Goal: Find specific page/section: Find specific page/section

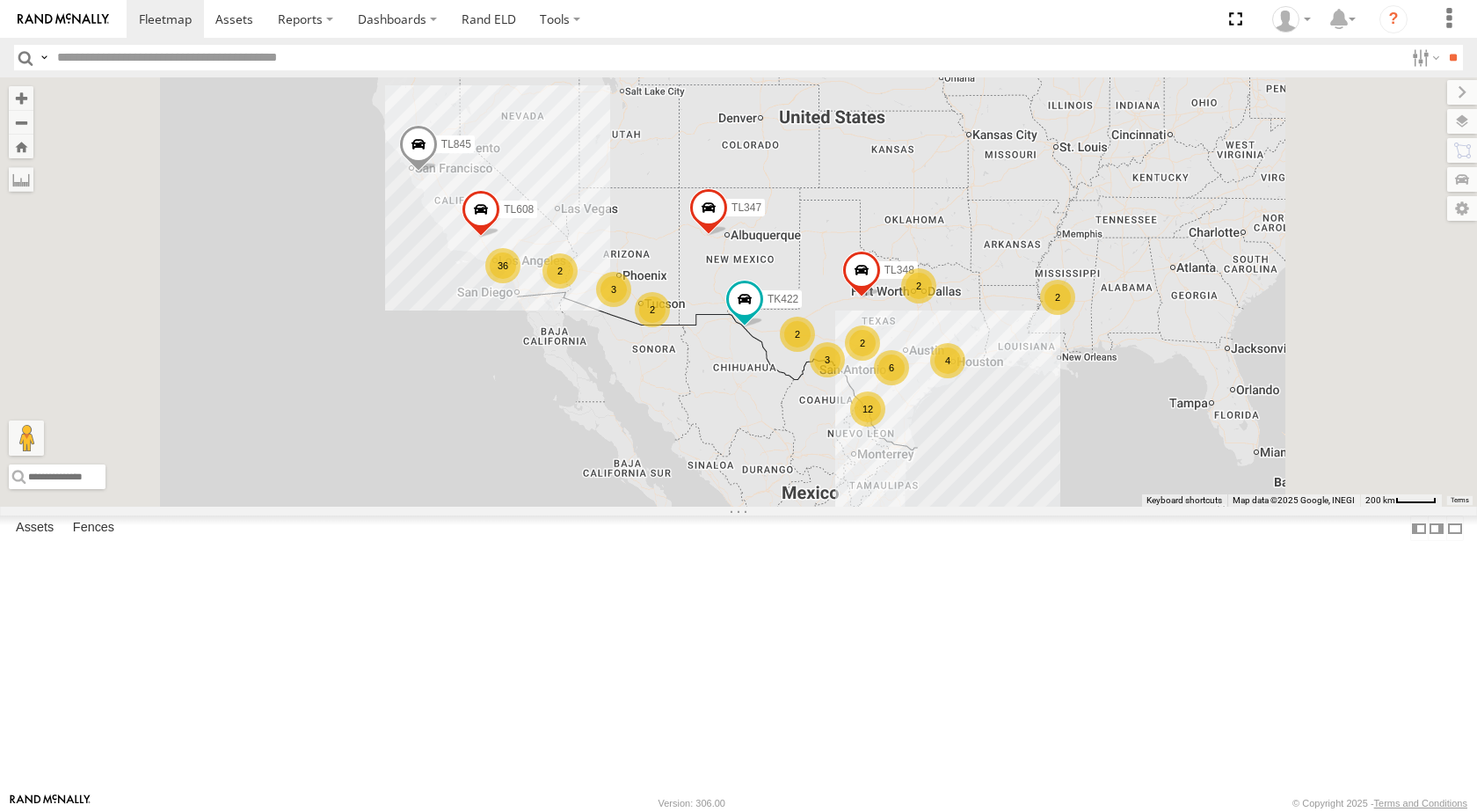
click at [235, 66] on input "text" at bounding box center [727, 58] width 1354 height 26
click at [490, 57] on input "text" at bounding box center [727, 58] width 1354 height 26
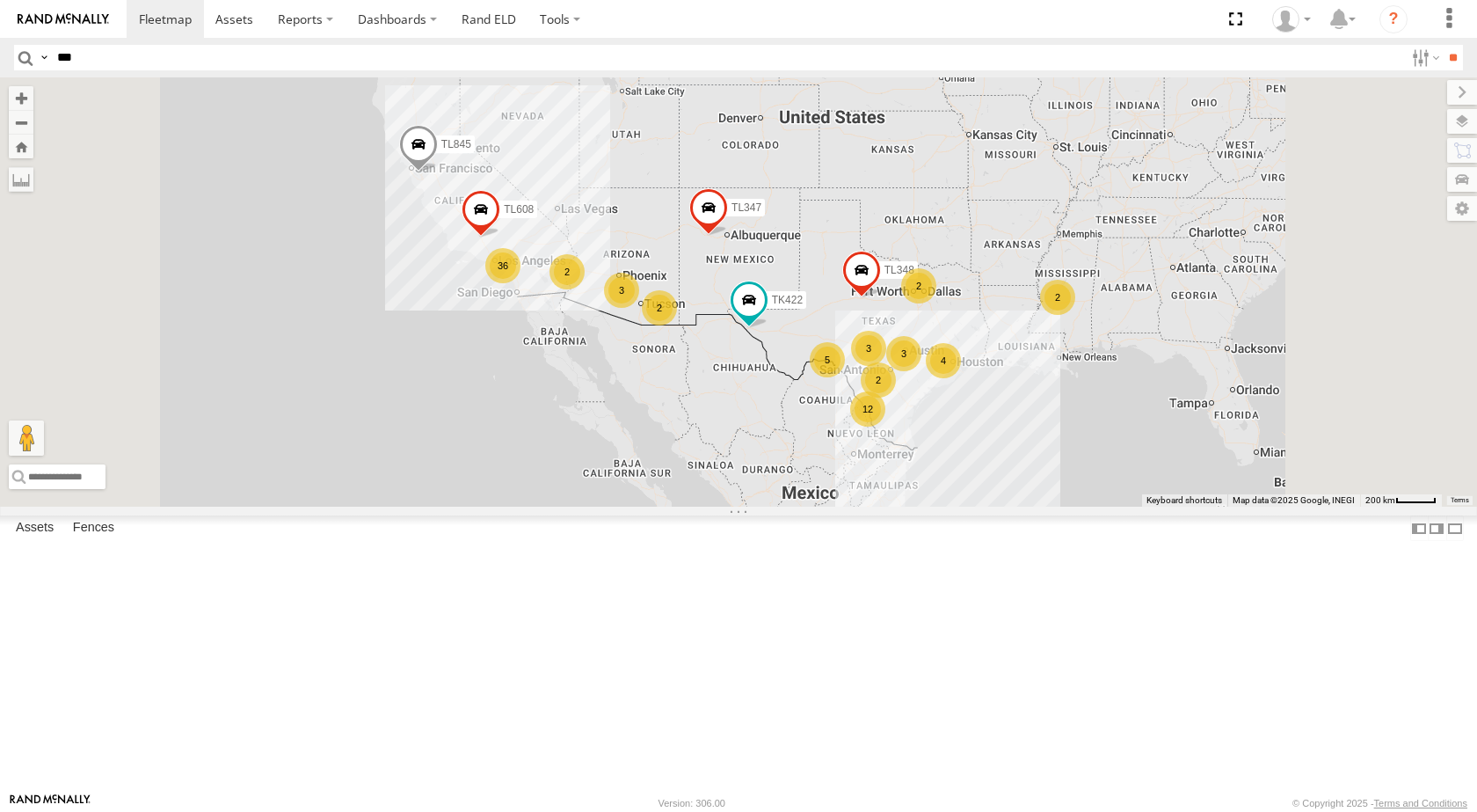
type input "***"
click at [1443, 45] on input "**" at bounding box center [1453, 58] width 20 height 26
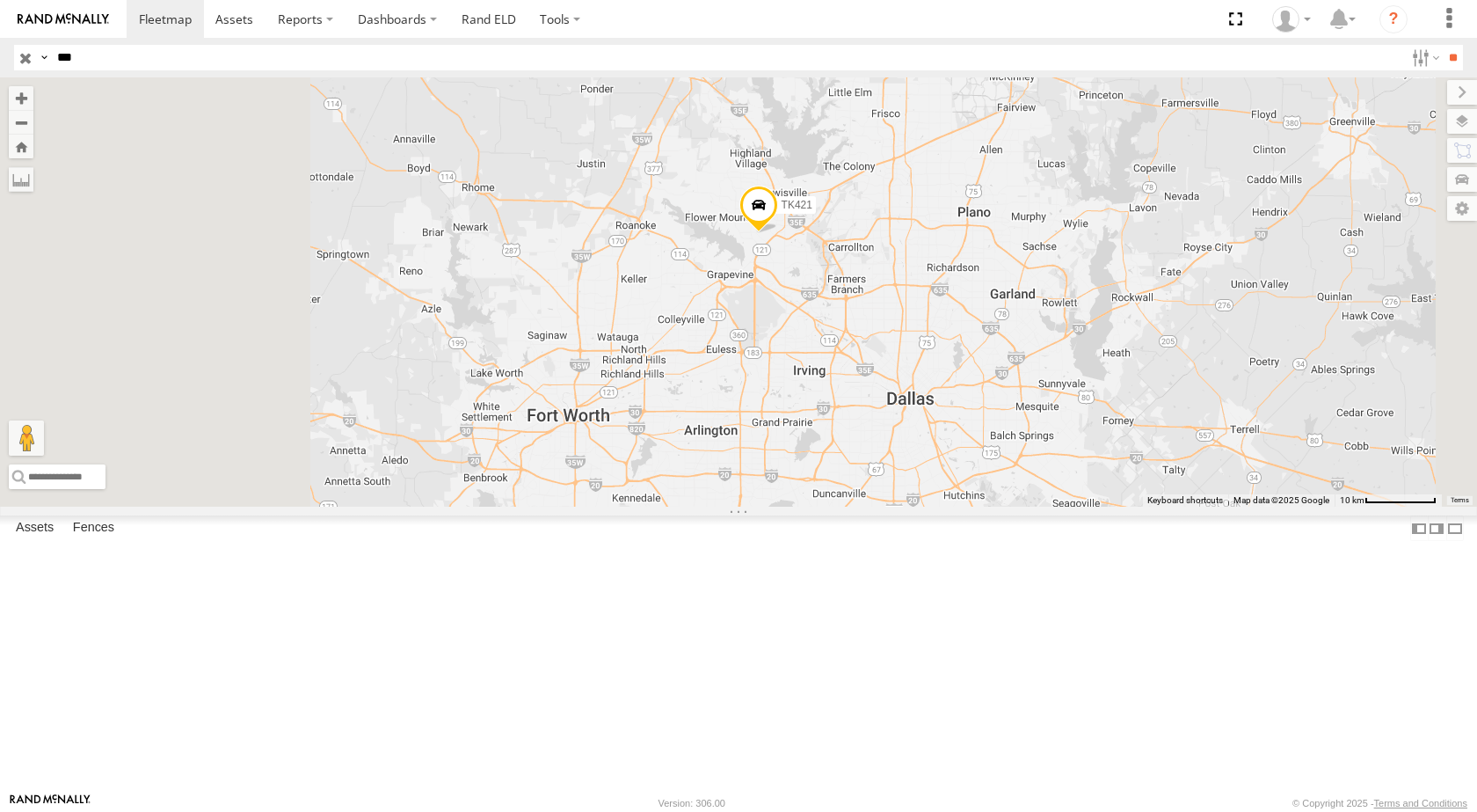
drag, startPoint x: 789, startPoint y: 418, endPoint x: 1073, endPoint y: 299, distance: 307.9
click at [1073, 299] on div "TK421" at bounding box center [738, 291] width 1477 height 429
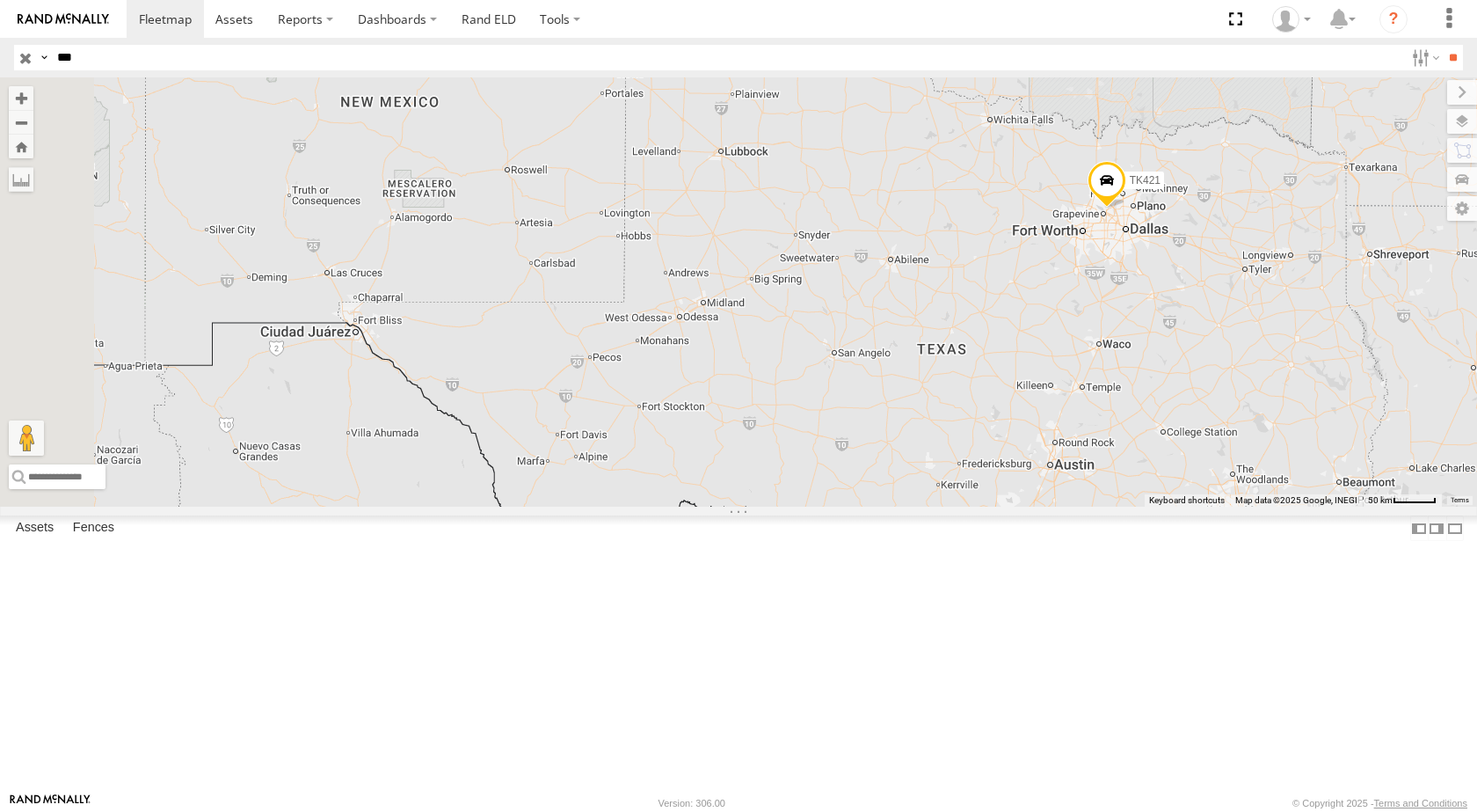
drag, startPoint x: 1019, startPoint y: 298, endPoint x: 1258, endPoint y: 332, distance: 241.4
click at [1264, 343] on div "TK421" at bounding box center [738, 291] width 1477 height 429
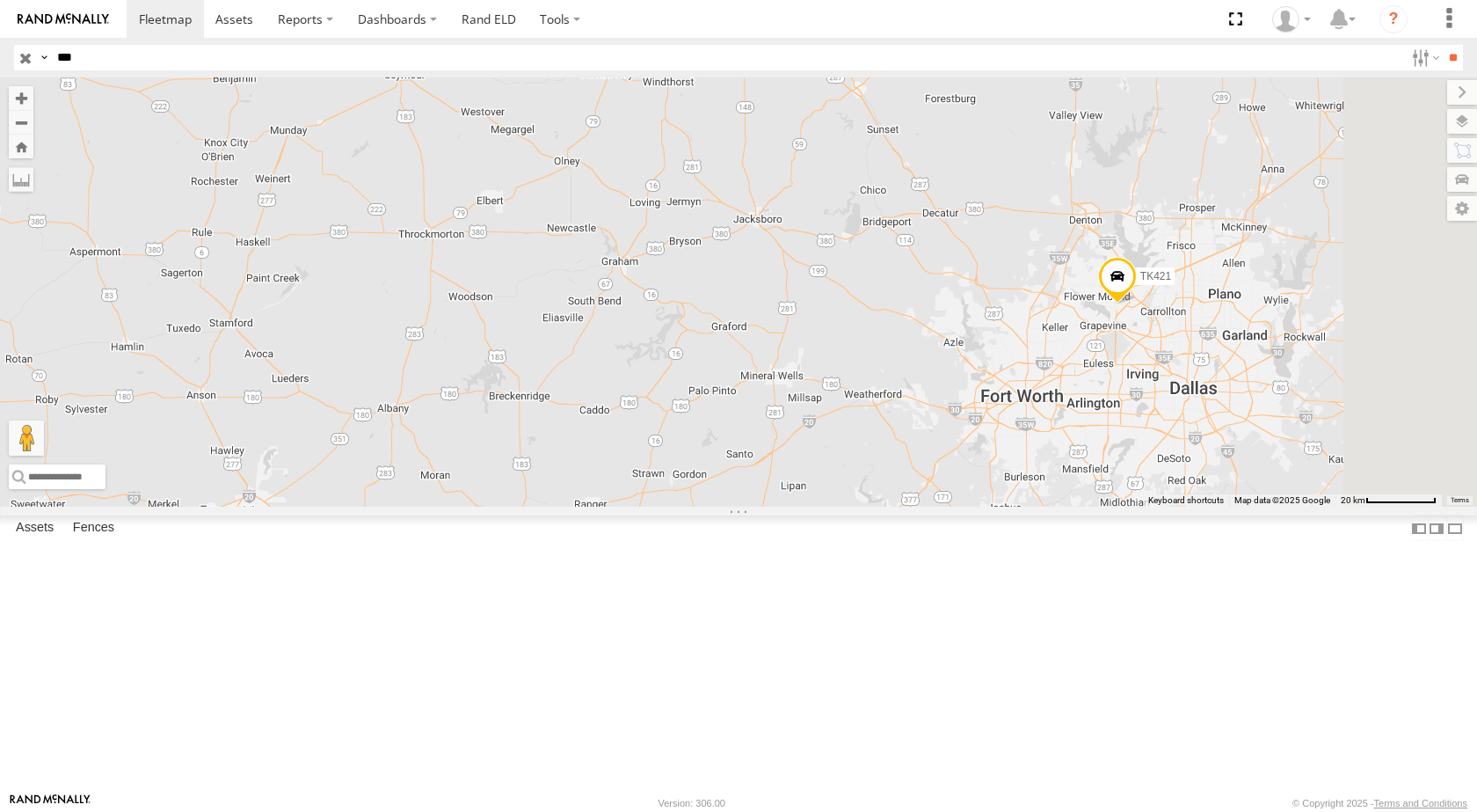
drag, startPoint x: 1328, startPoint y: 443, endPoint x: 1094, endPoint y: 444, distance: 234.0
click at [1094, 444] on div "TK421" at bounding box center [738, 291] width 1477 height 429
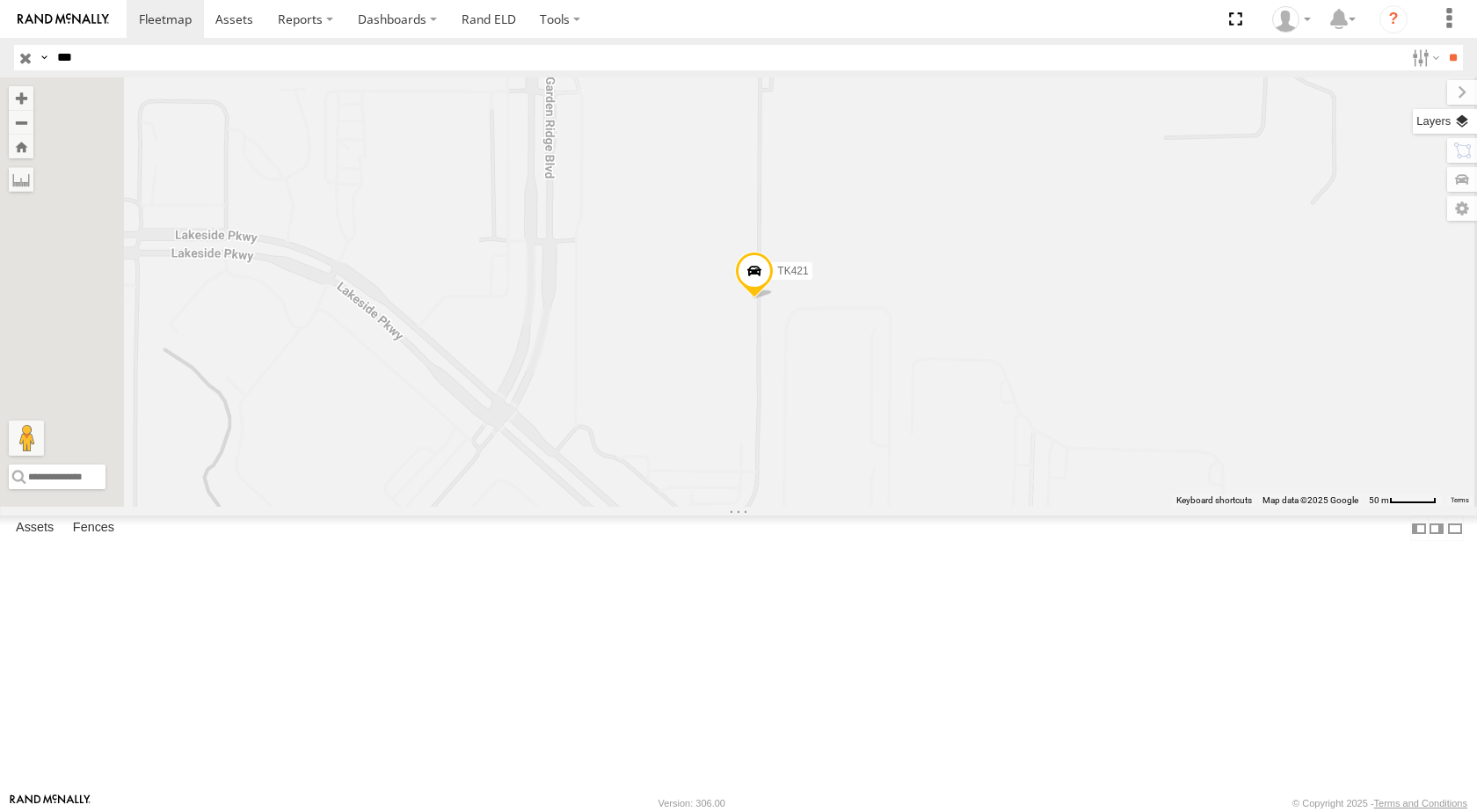
click at [1457, 124] on label at bounding box center [1445, 121] width 64 height 25
click at [0, 0] on label at bounding box center [0, 0] width 0 height 0
click at [0, 0] on span "Satellite + Roadmap" at bounding box center [0, 0] width 0 height 0
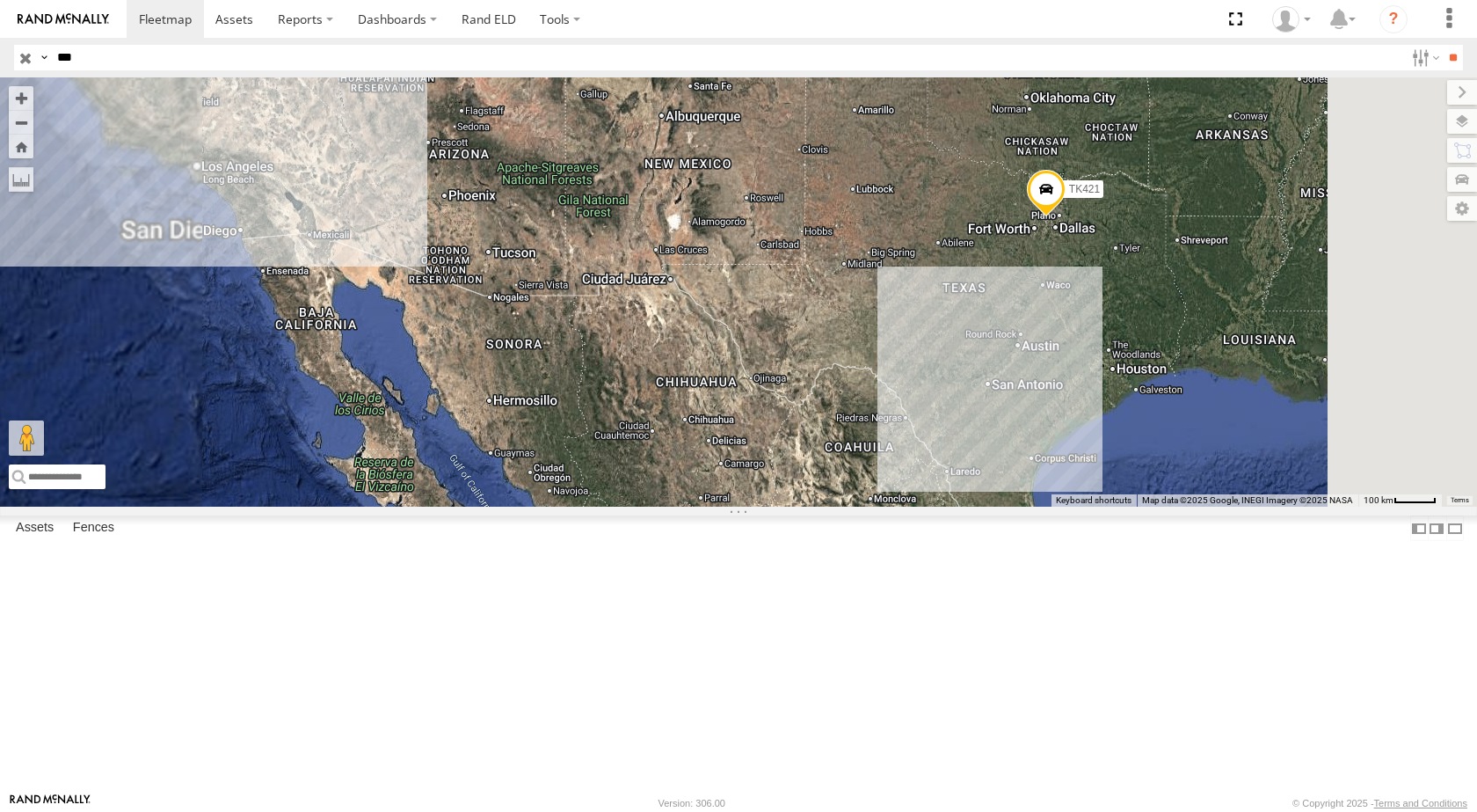
click at [675, 347] on div "TK421" at bounding box center [738, 291] width 1477 height 429
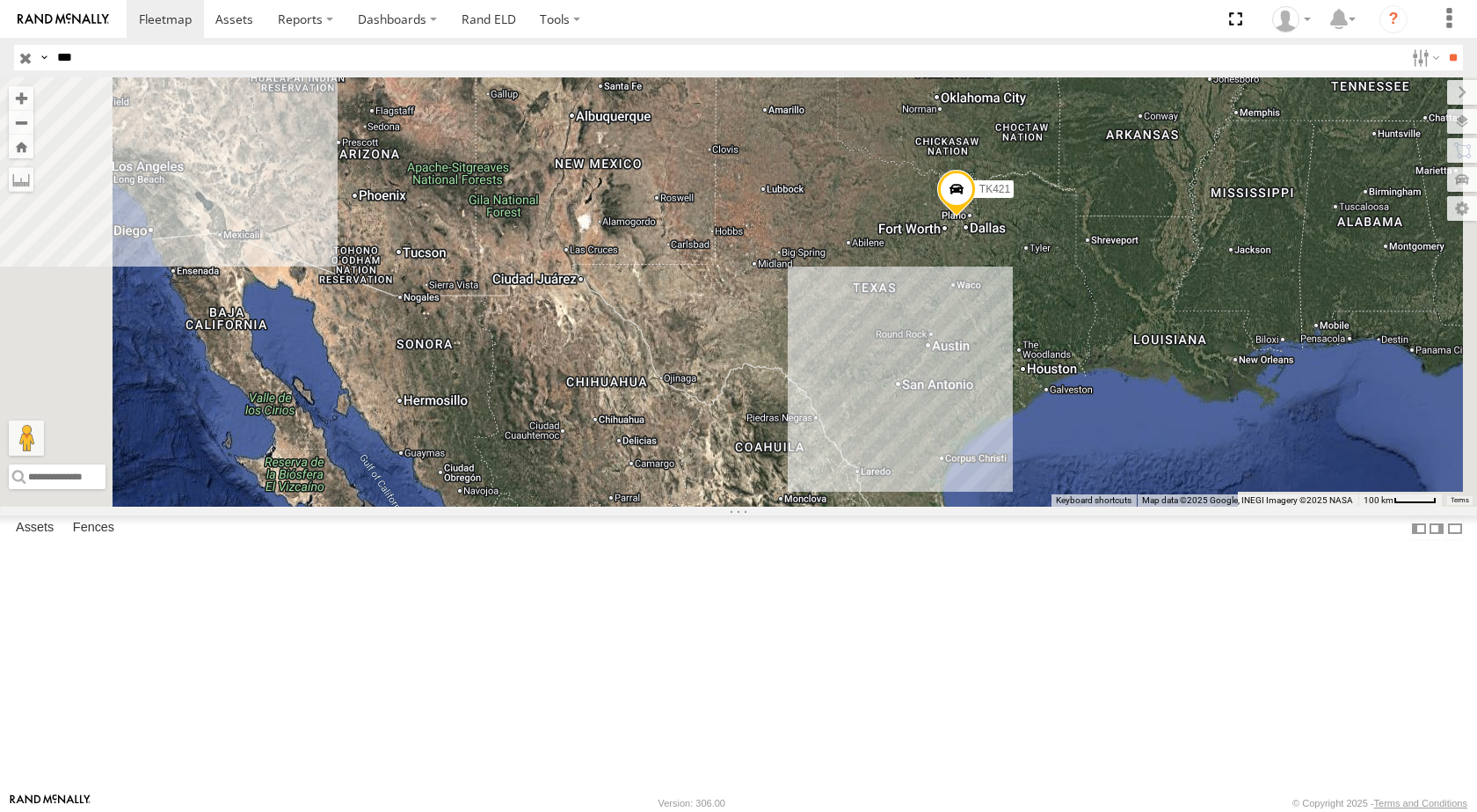
drag, startPoint x: 778, startPoint y: 378, endPoint x: 680, endPoint y: 376, distance: 98.0
click at [684, 378] on div "TK421" at bounding box center [738, 291] width 1477 height 429
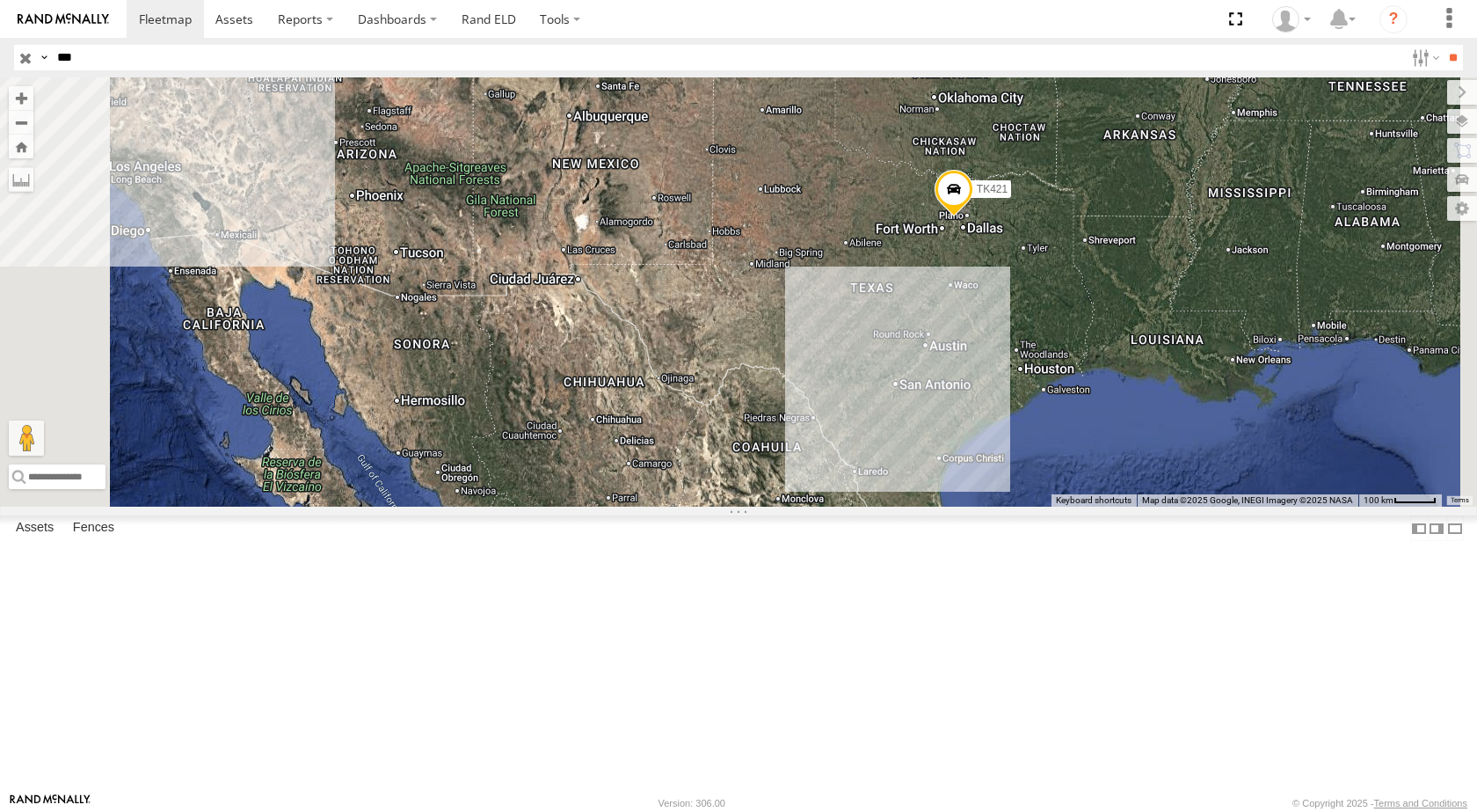
click at [21, 58] on input "button" at bounding box center [26, 58] width 23 height 26
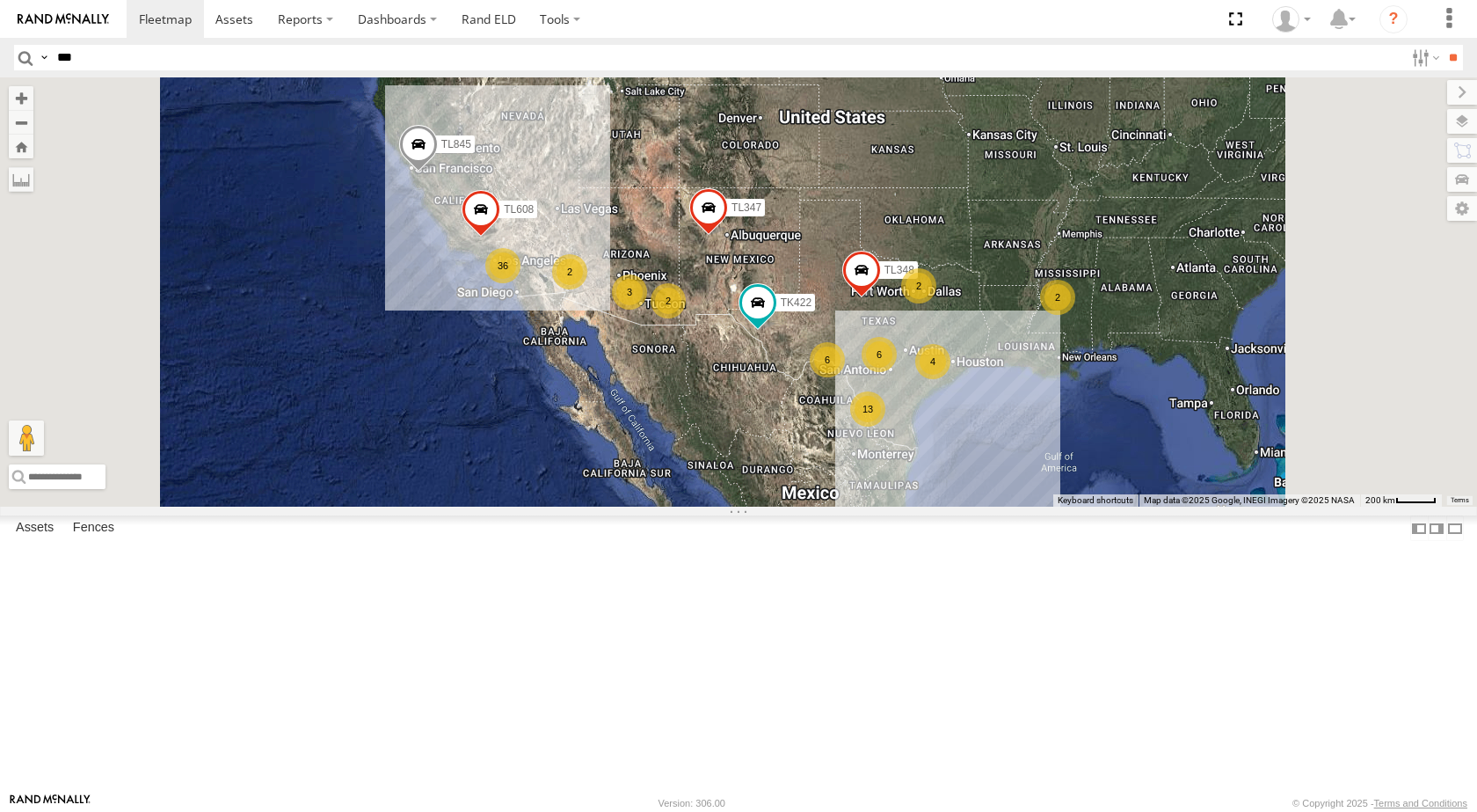
click at [728, 236] on span at bounding box center [709, 213] width 39 height 48
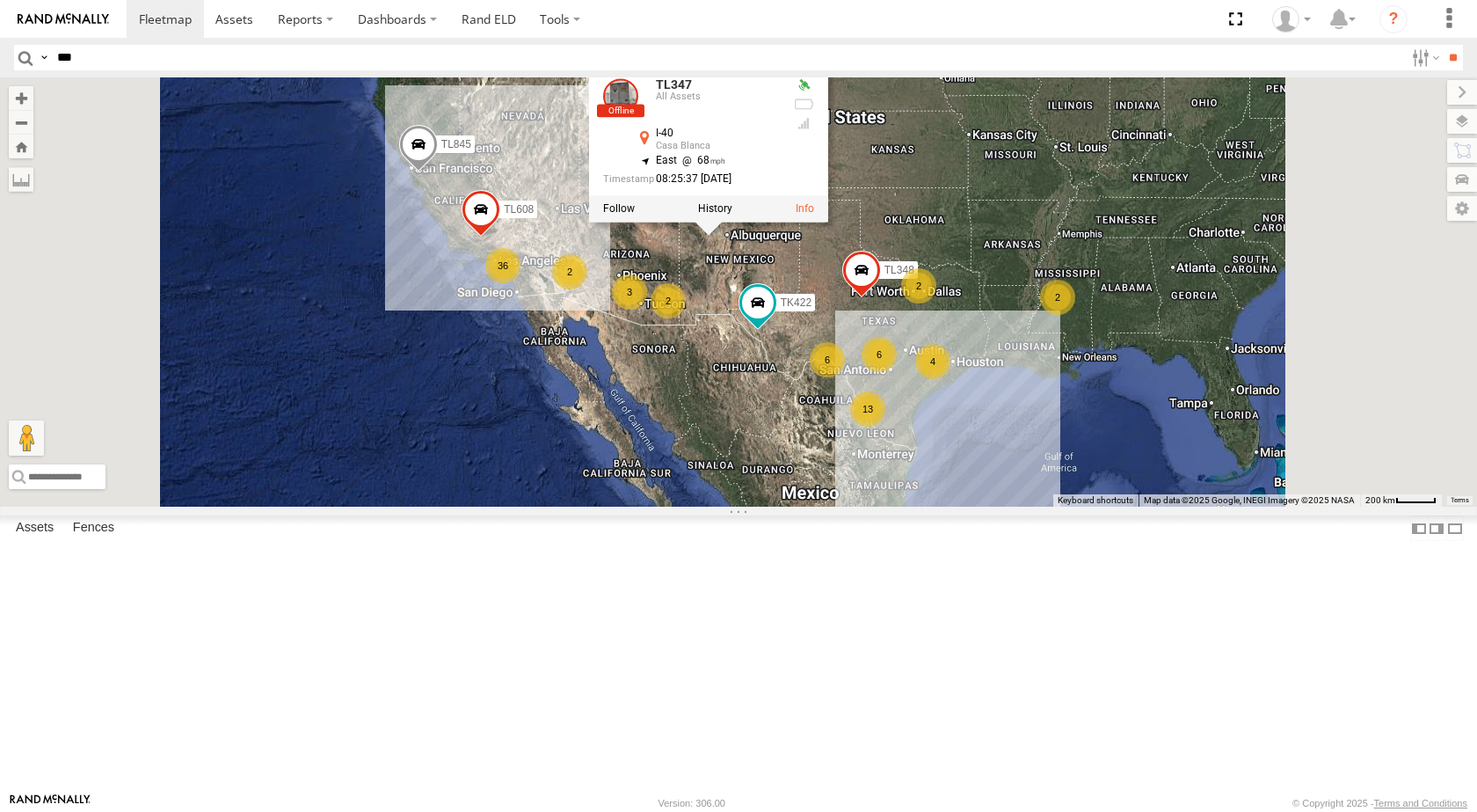
click at [938, 406] on div "TL348 TK422 TL347 13 36 4 6 6 3 2 TL845 2 2 TL608 2 TL347 All Assets I-40 [GEOG…" at bounding box center [738, 291] width 1477 height 429
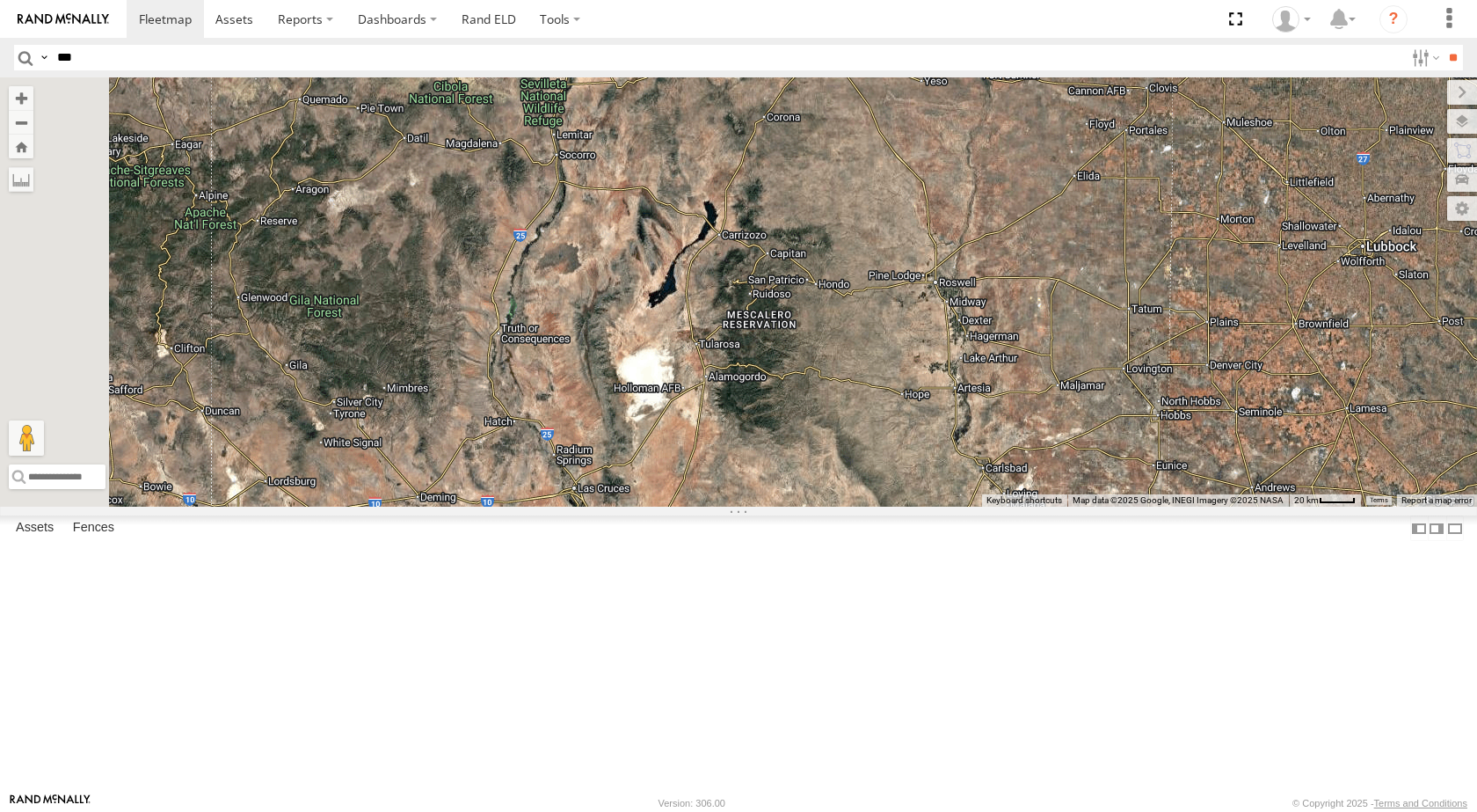
drag, startPoint x: 562, startPoint y: 403, endPoint x: 811, endPoint y: 330, distance: 259.5
click at [811, 330] on div "TL348 TL347 TL845 TL384 TK9917 TK422 TL608 TL180" at bounding box center [738, 291] width 1477 height 429
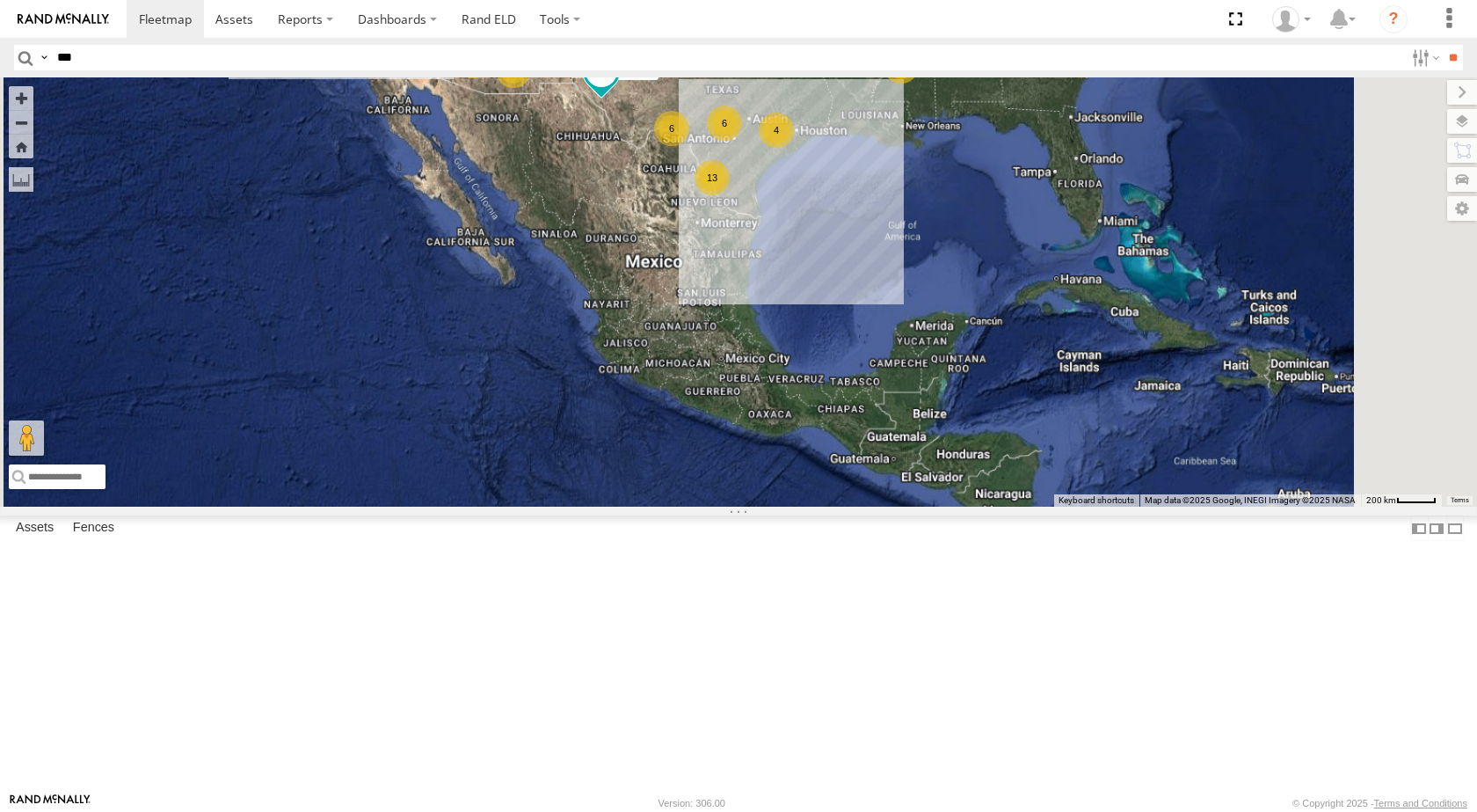
drag, startPoint x: 785, startPoint y: 537, endPoint x: 772, endPoint y: 344, distance: 193.4
click at [775, 344] on div "TL348 TL347 TL845 TK422 TL608 13 36 4 6 6 3 2 2 2 2" at bounding box center [738, 291] width 1477 height 429
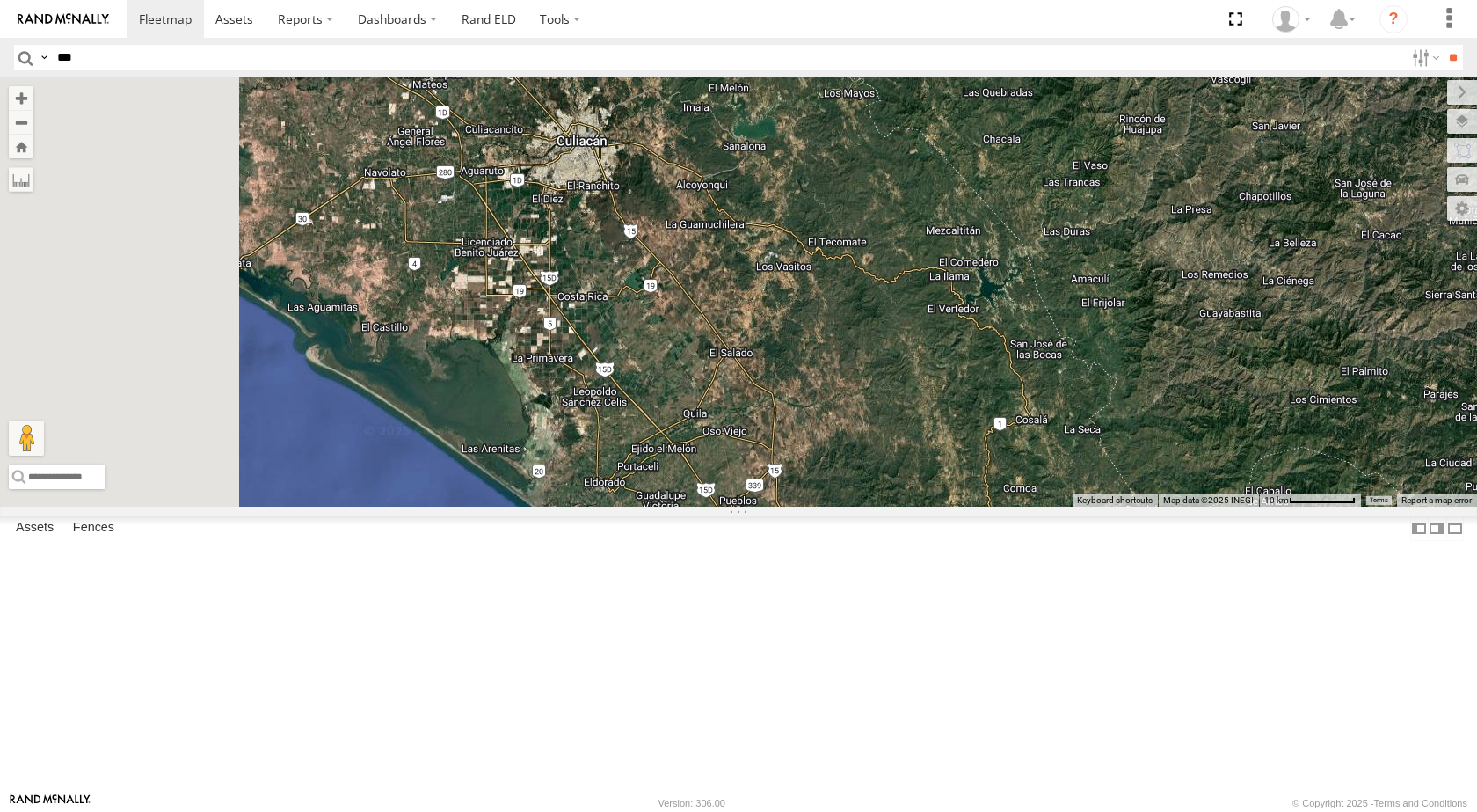
drag, startPoint x: 703, startPoint y: 225, endPoint x: 832, endPoint y: 337, distance: 170.8
click at [847, 347] on div "TL348 TL347 TL845 TK422 TL608" at bounding box center [738, 291] width 1477 height 429
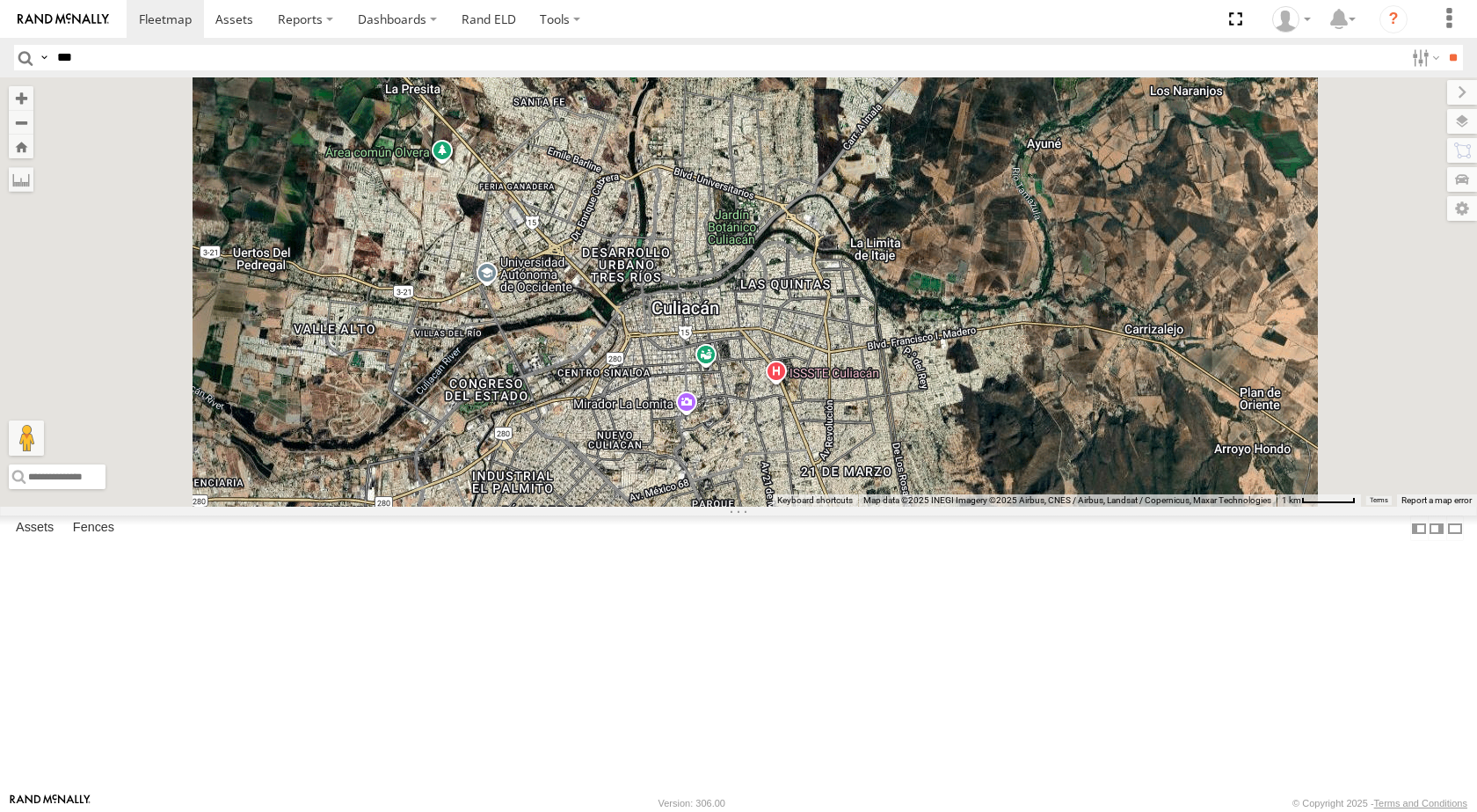
drag, startPoint x: 821, startPoint y: 282, endPoint x: 812, endPoint y: 446, distance: 164.2
click at [812, 446] on div "TL348 TL347 TL845 TK422 TL608" at bounding box center [738, 291] width 1477 height 429
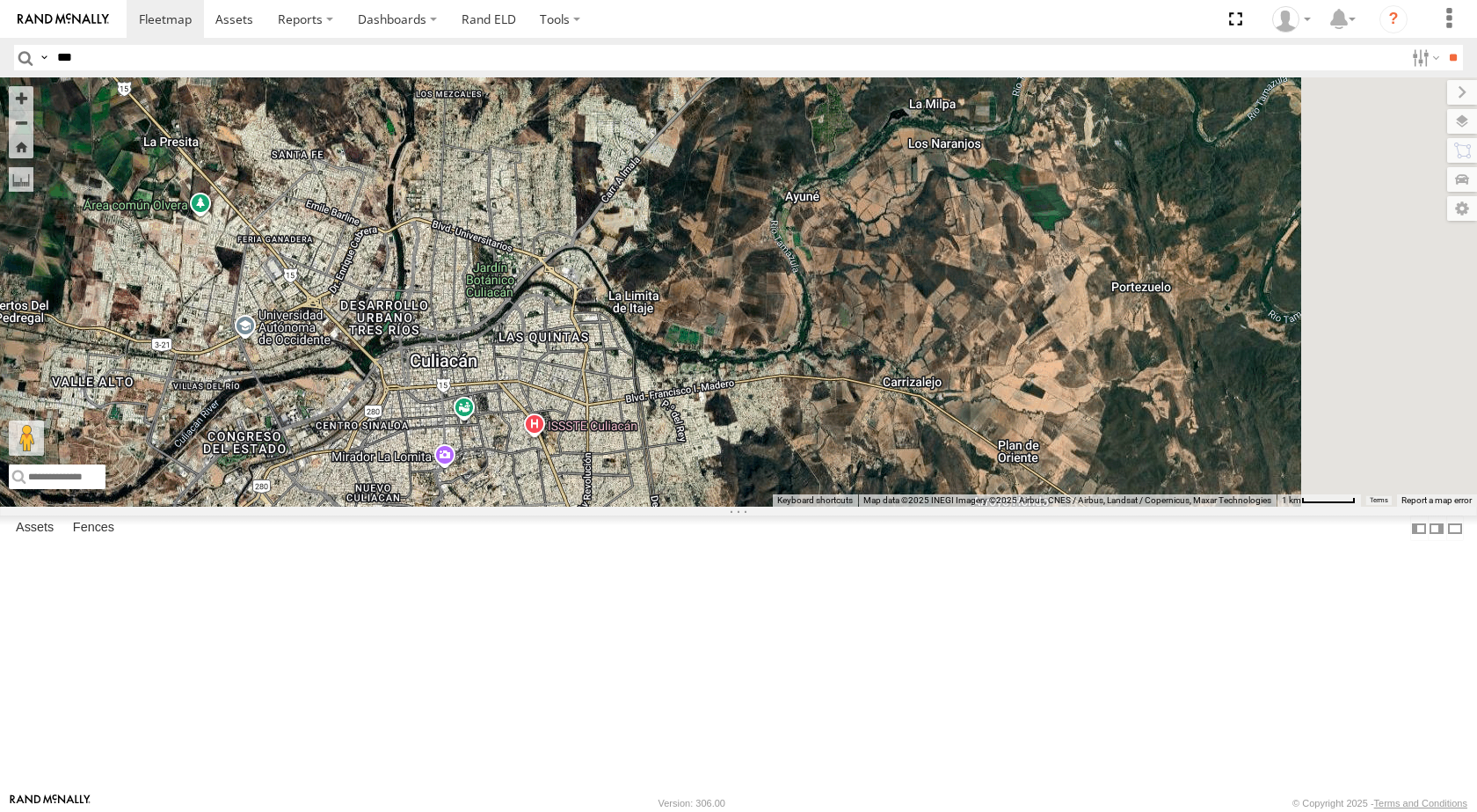
drag, startPoint x: 1075, startPoint y: 387, endPoint x: 834, endPoint y: 440, distance: 246.8
click at [834, 440] on div "TL348 TL347 TL845 TK422 TL608" at bounding box center [738, 291] width 1477 height 429
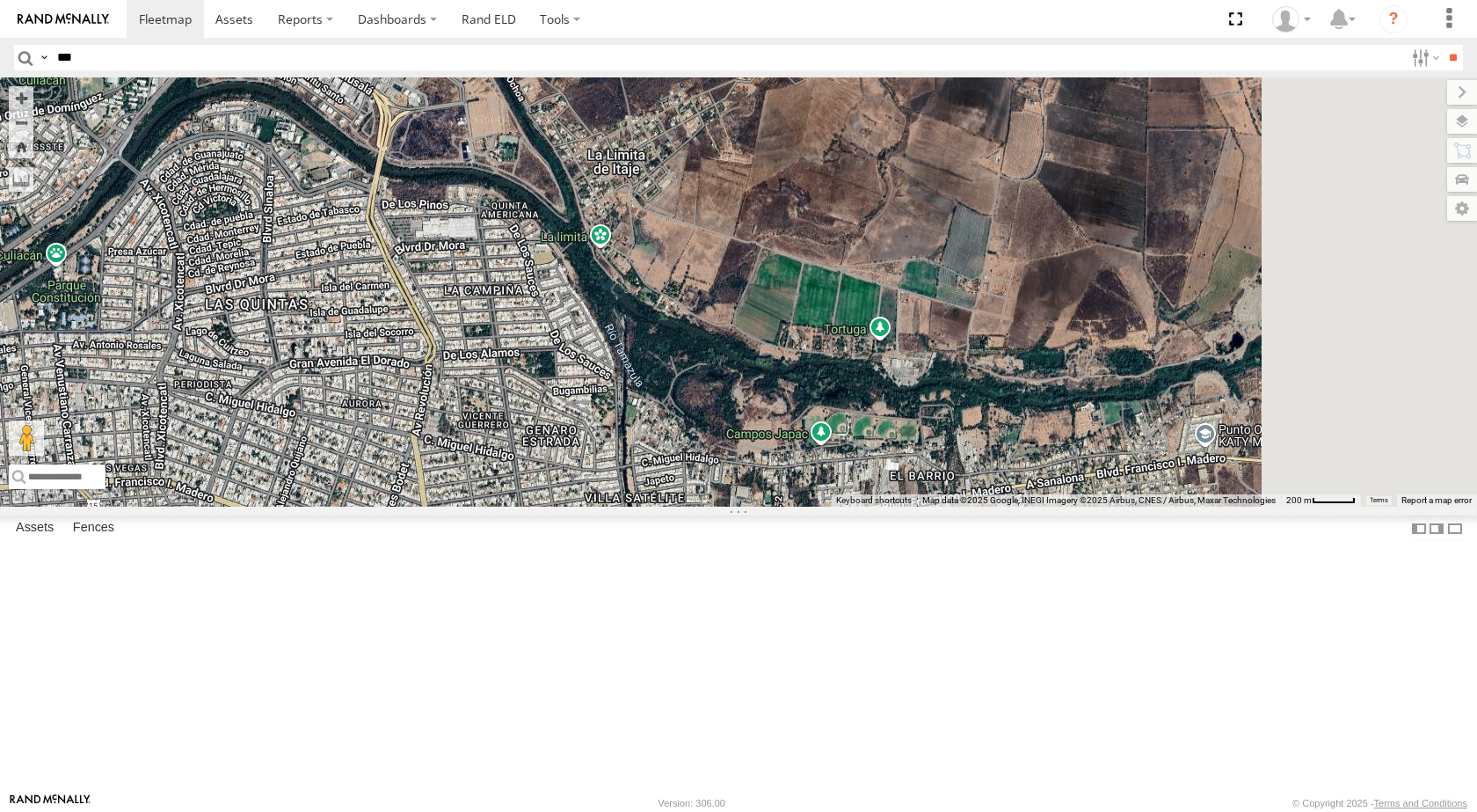
drag, startPoint x: 1038, startPoint y: 496, endPoint x: 891, endPoint y: 319, distance: 230.1
click at [891, 319] on div "TL348 TL347 TL845 TK422 TL608" at bounding box center [738, 291] width 1477 height 429
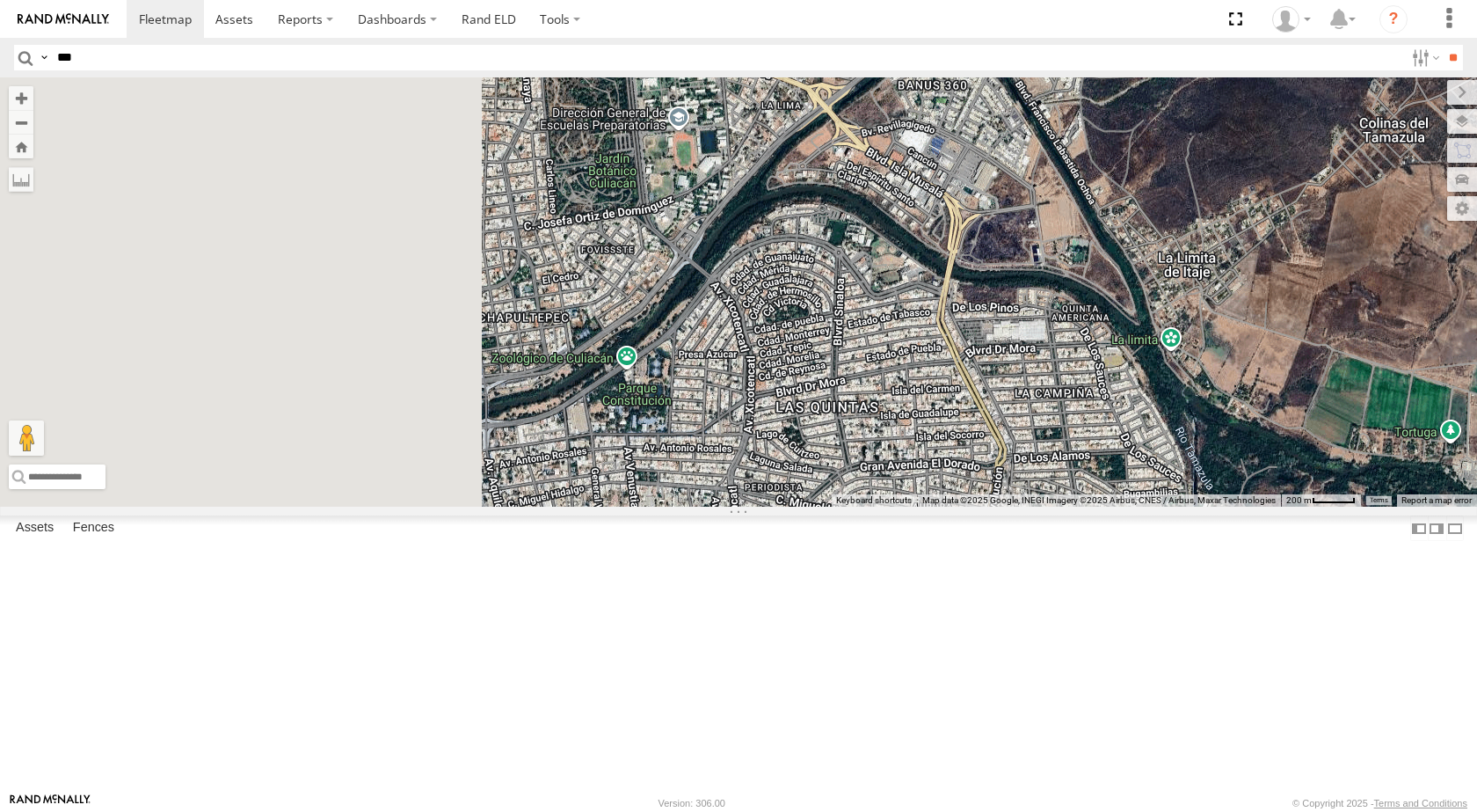
drag, startPoint x: 685, startPoint y: 321, endPoint x: 1319, endPoint y: 565, distance: 679.3
click at [1319, 507] on div "← Move left → Move right ↑ Move up ↓ Move down + Zoom in - Zoom out Home Jump l…" at bounding box center [738, 291] width 1477 height 429
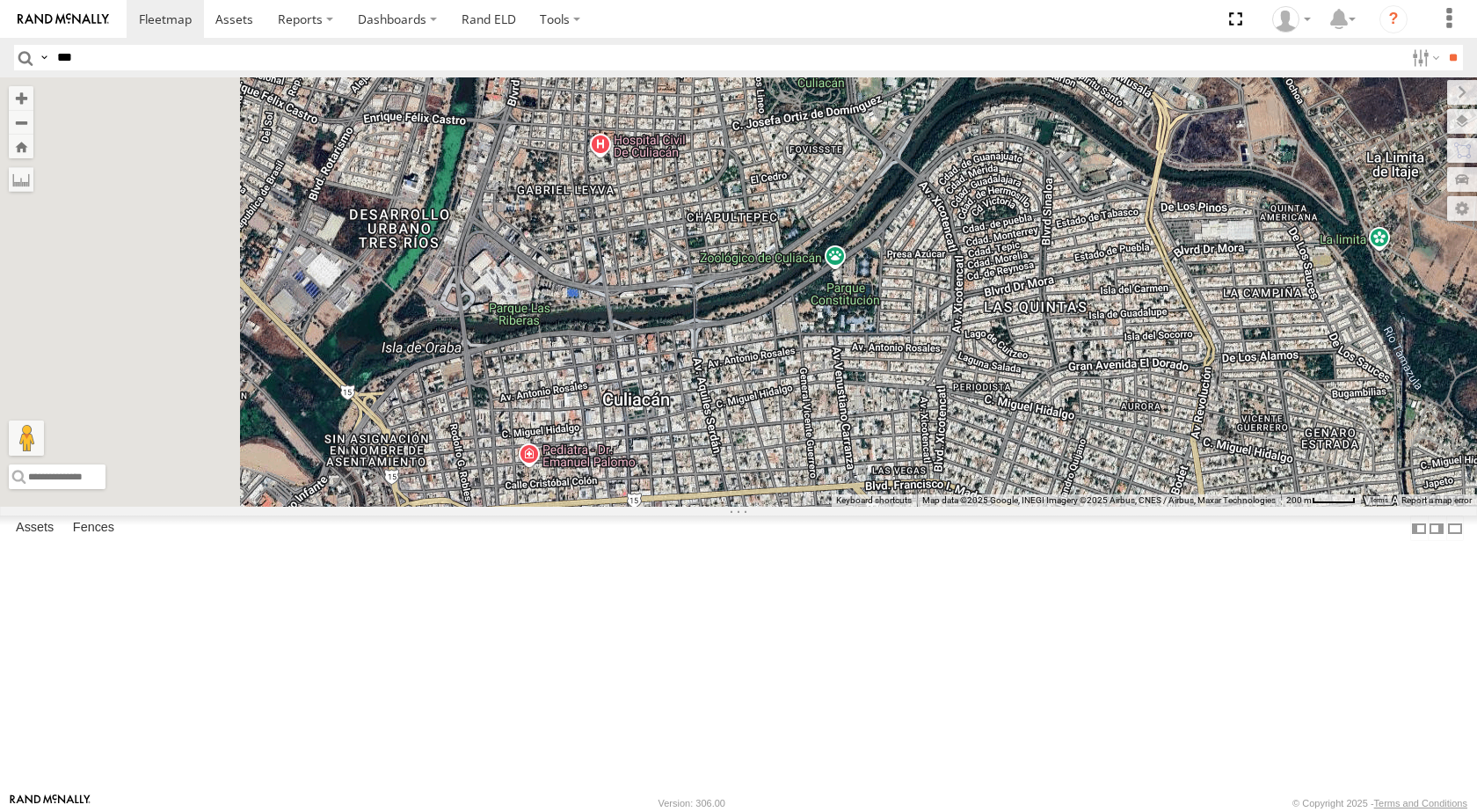
drag, startPoint x: 924, startPoint y: 485, endPoint x: 1137, endPoint y: 385, distance: 235.3
click at [1135, 385] on div "TL348 TL347 TL845 TK422 TL608" at bounding box center [738, 291] width 1477 height 429
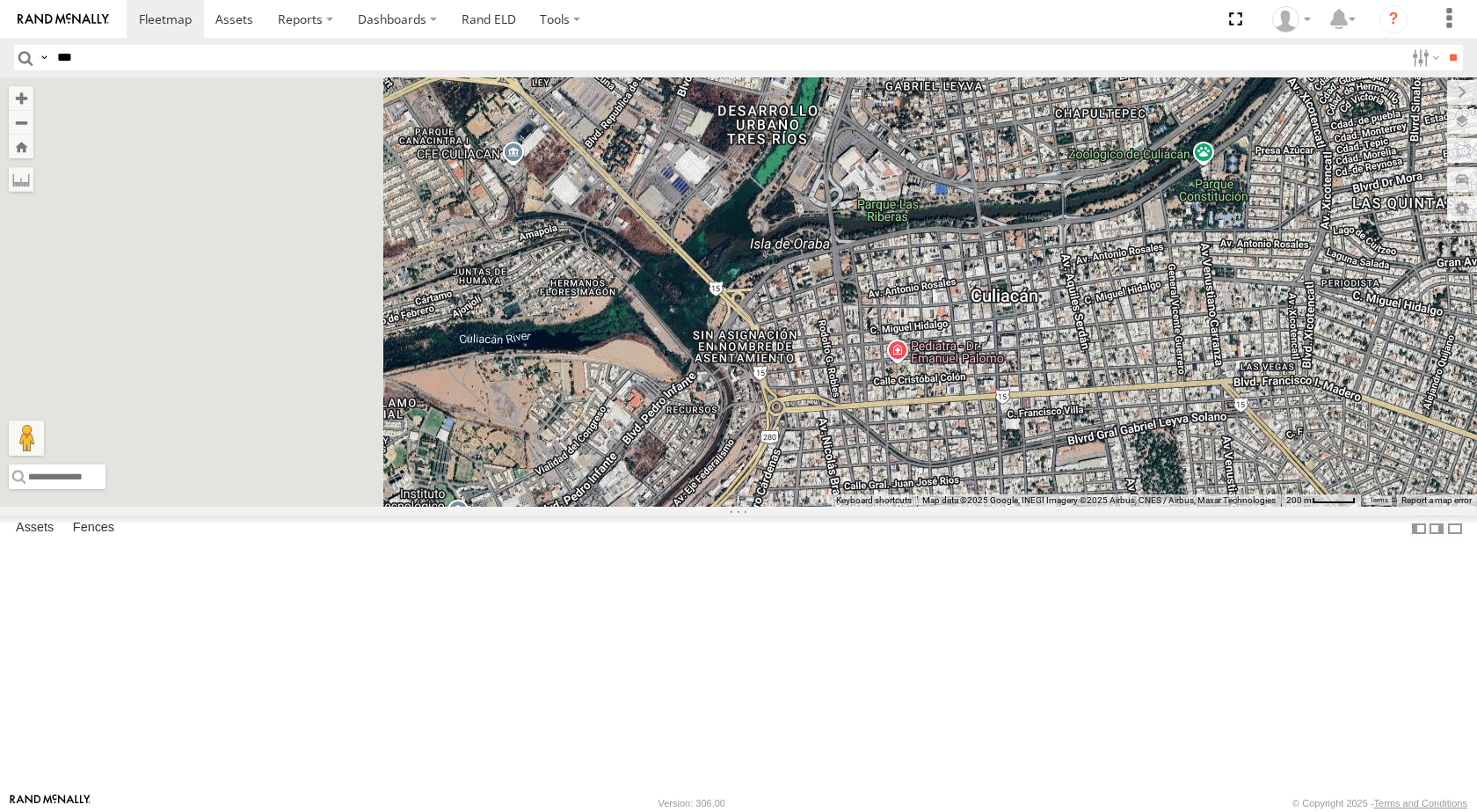
drag, startPoint x: 712, startPoint y: 424, endPoint x: 1094, endPoint y: 318, distance: 396.4
click at [1094, 318] on div "TL348 TL347 TL845 TK422 TL608" at bounding box center [738, 291] width 1477 height 429
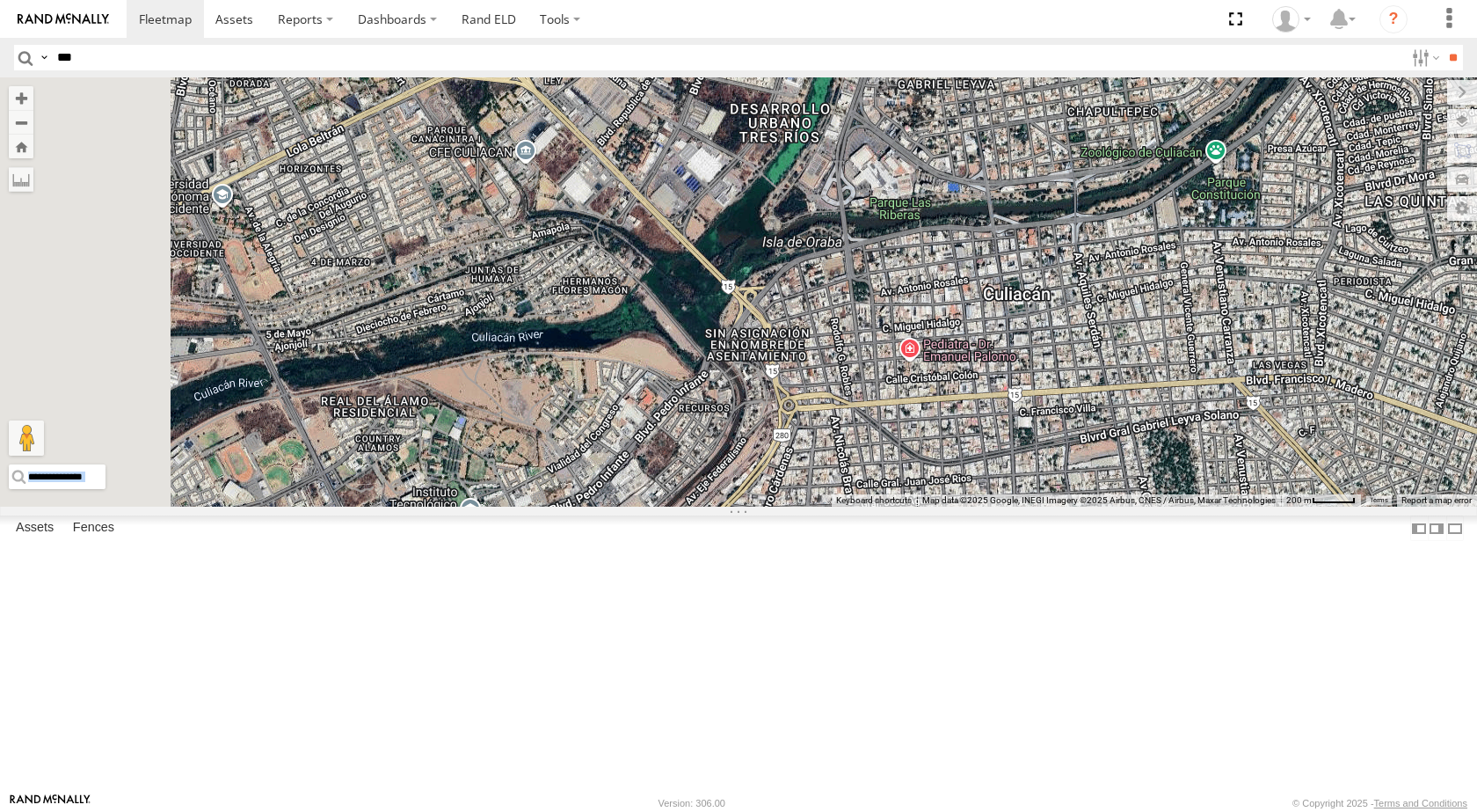
drag, startPoint x: 1254, startPoint y: 235, endPoint x: 1120, endPoint y: 507, distance: 303.2
click at [1124, 507] on div "← Move left → Move right ↑ Move up ↓ Move down + Zoom in - Zoom out Home Jump l…" at bounding box center [738, 291] width 1477 height 429
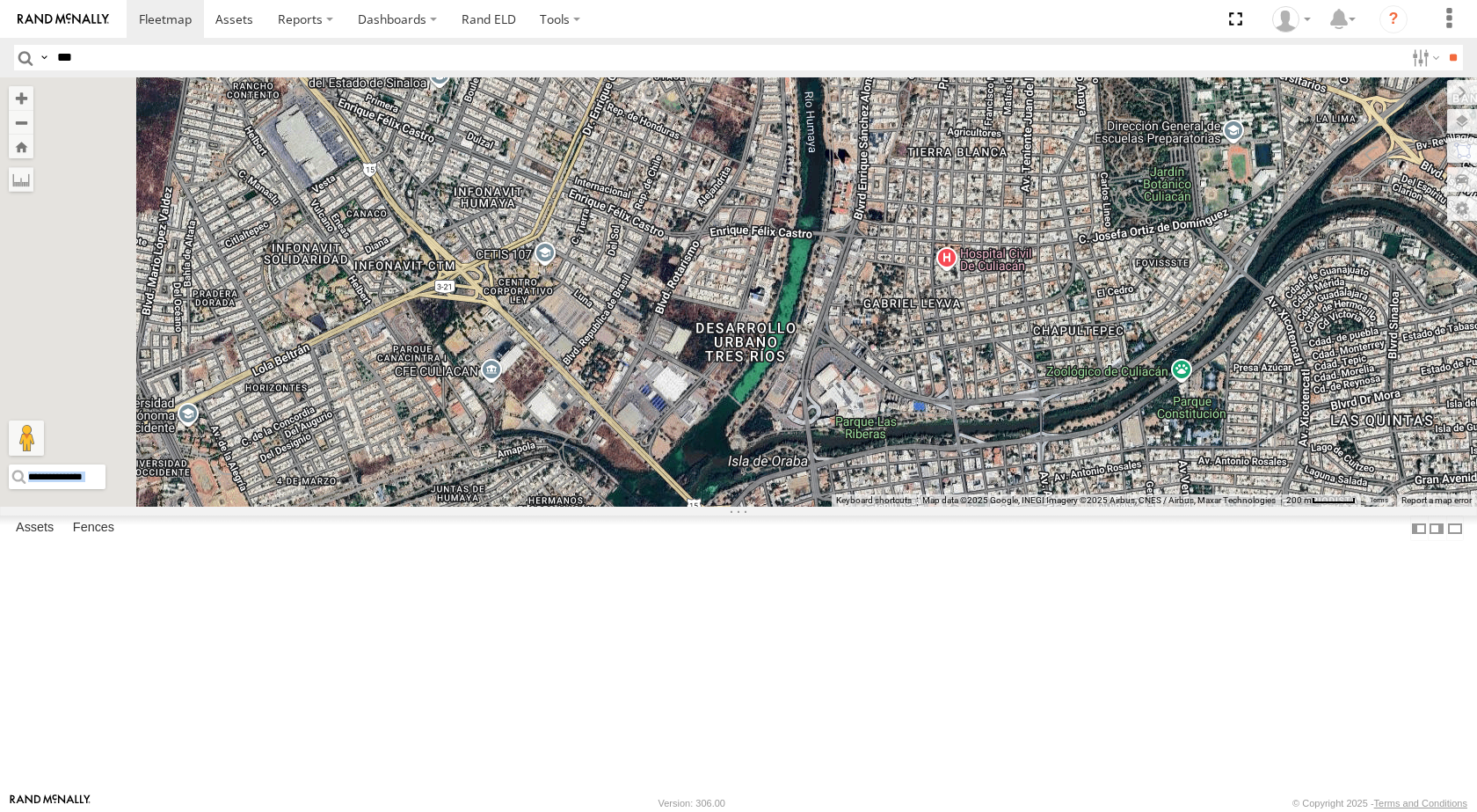
drag, startPoint x: 1073, startPoint y: 329, endPoint x: 1039, endPoint y: 555, distance: 228.5
click at [1039, 507] on div "TL348 TL347 TL845 TK422 TL608" at bounding box center [738, 291] width 1477 height 429
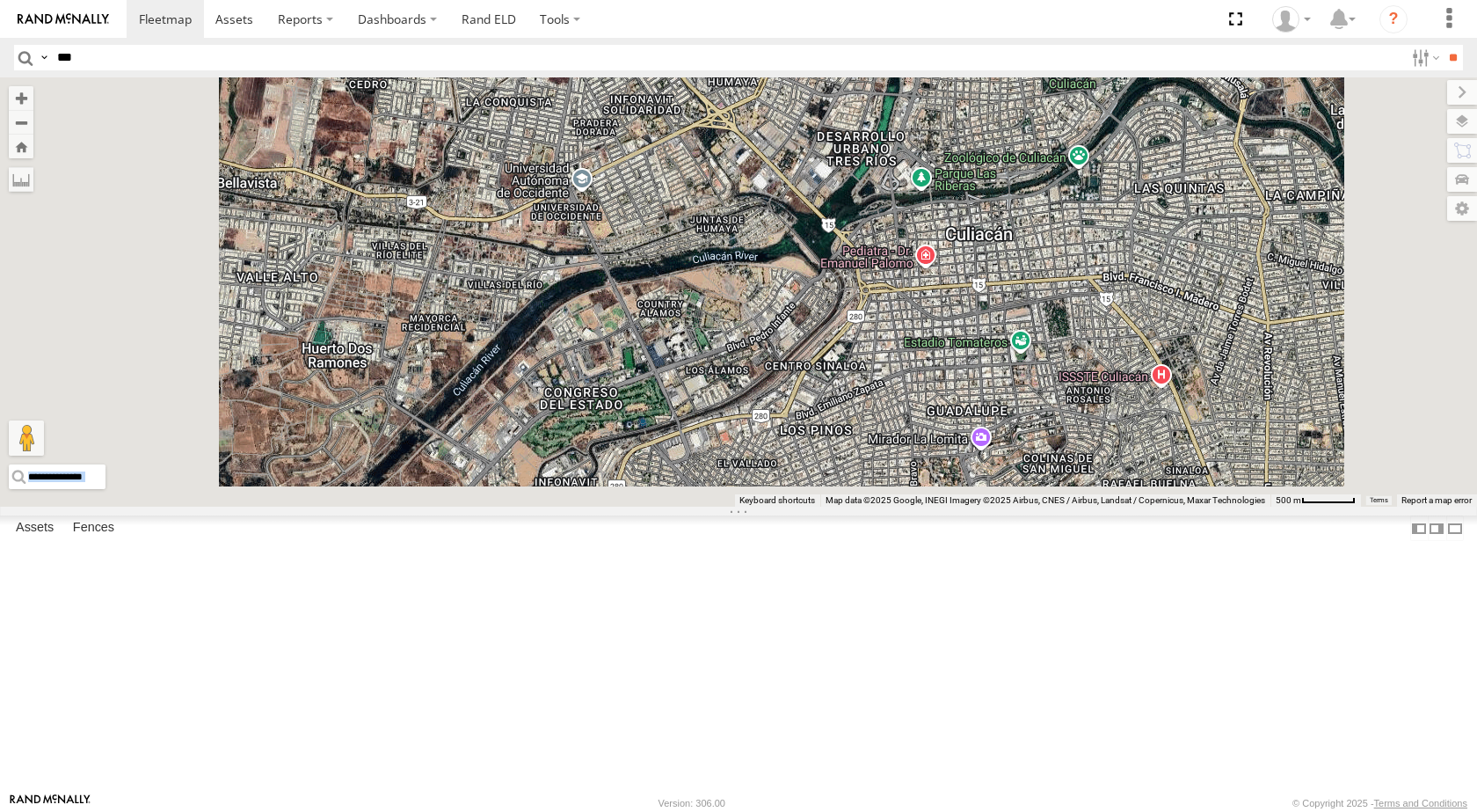
drag, startPoint x: 988, startPoint y: 568, endPoint x: 1074, endPoint y: 383, distance: 204.0
click at [1074, 383] on div "TL348 TL347 TL845 TK422 TL608" at bounding box center [738, 291] width 1477 height 429
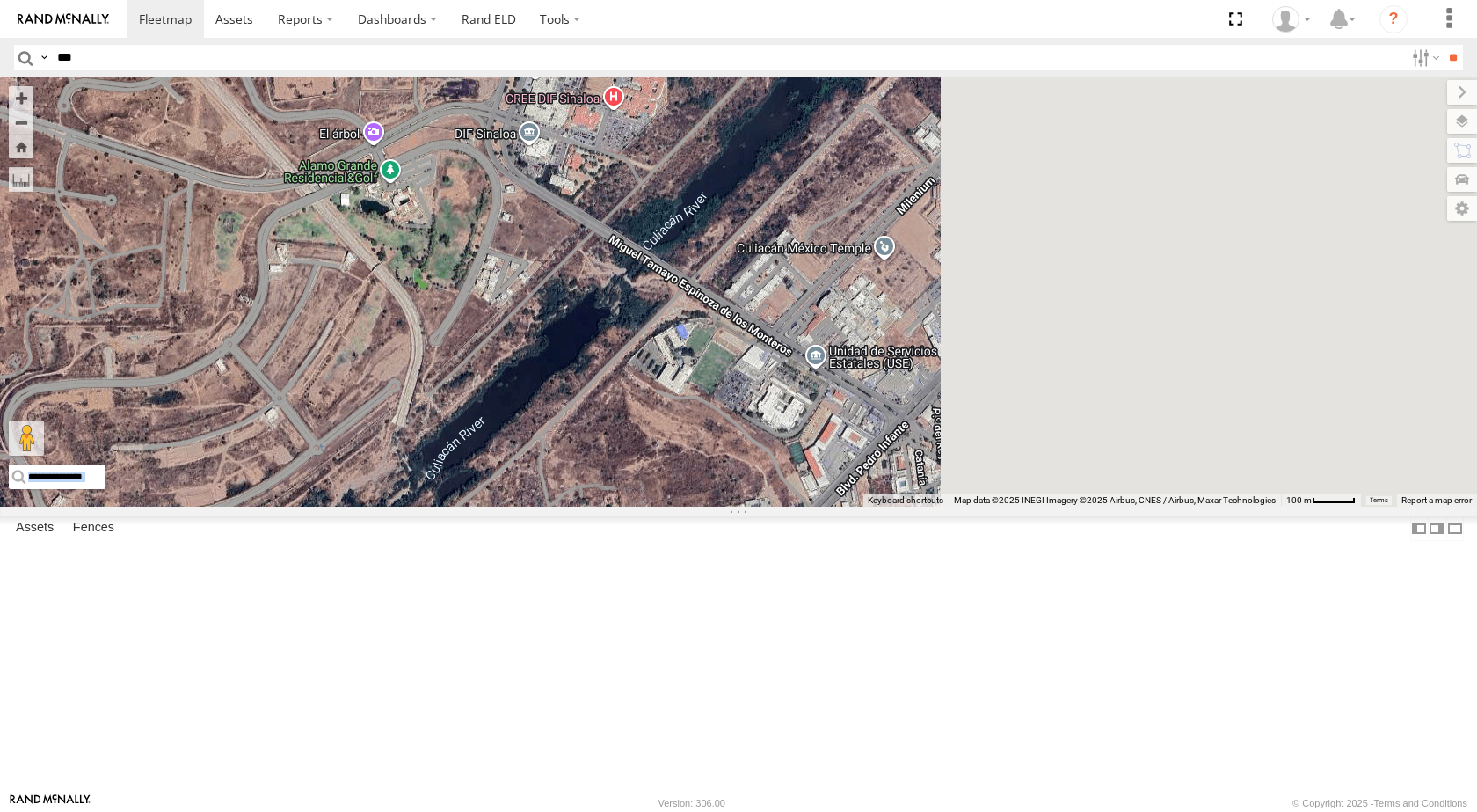
drag, startPoint x: 1156, startPoint y: 531, endPoint x: 728, endPoint y: 654, distance: 445.3
click at [728, 507] on div "TL348 TL347 TL845 TK422 TL608" at bounding box center [738, 291] width 1477 height 429
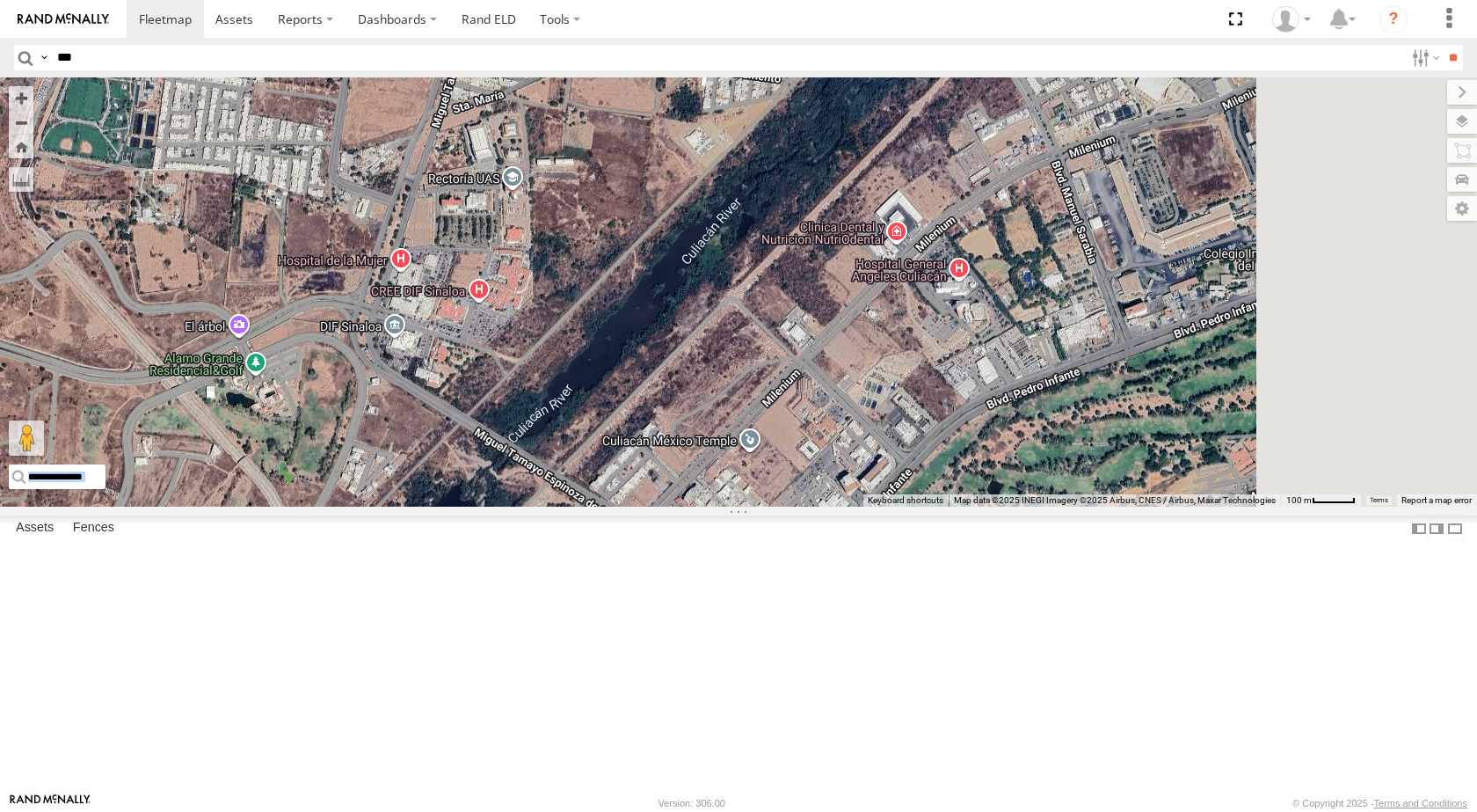
drag, startPoint x: 771, startPoint y: 725, endPoint x: 713, endPoint y: 772, distance: 74.7
click at [713, 507] on div "TL348 TL347 TL845 TK422 TL608" at bounding box center [738, 291] width 1477 height 429
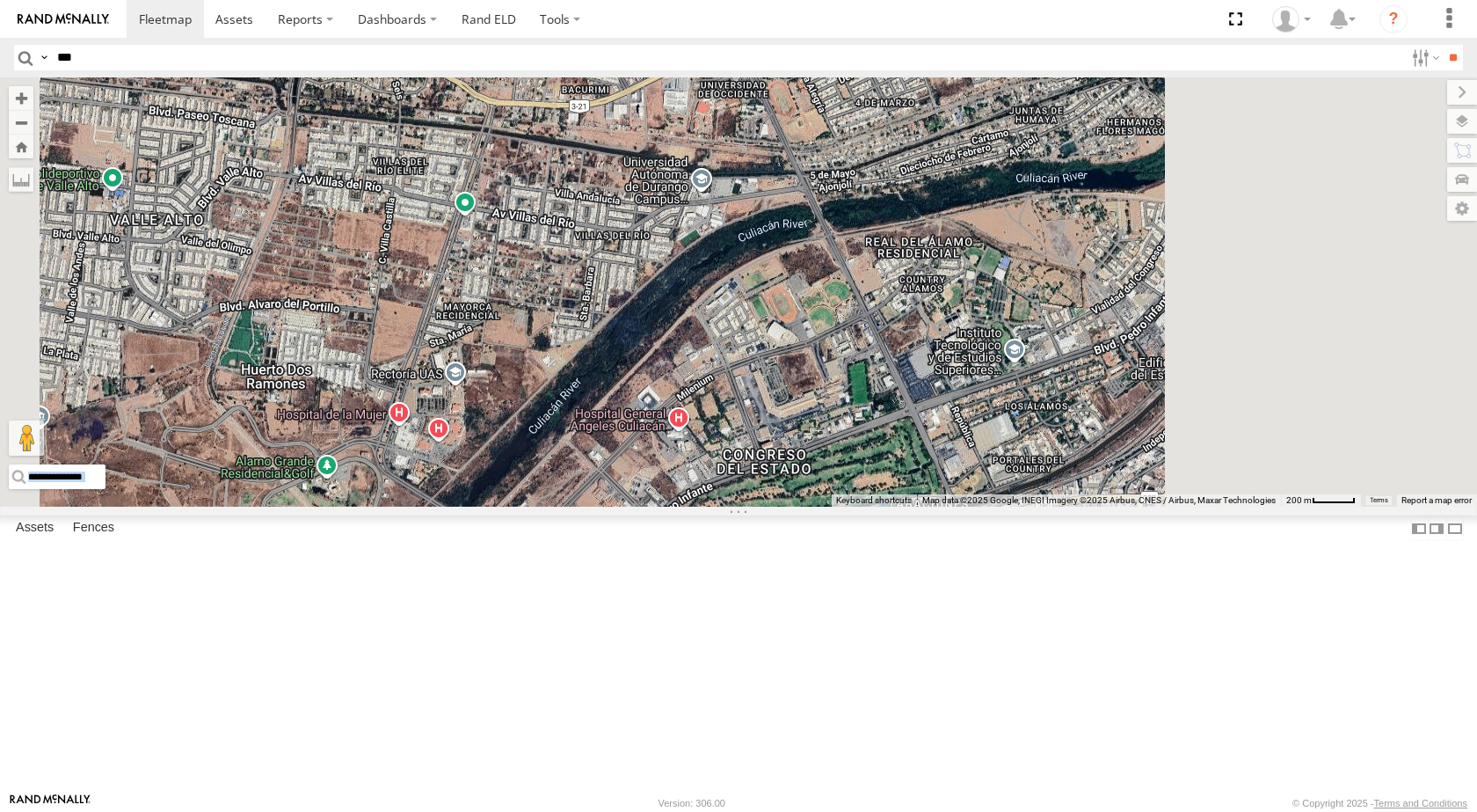
drag, startPoint x: 947, startPoint y: 449, endPoint x: 704, endPoint y: 530, distance: 256.1
click at [705, 507] on div "TL348 TL347 TL845 TK422 TL608" at bounding box center [738, 291] width 1477 height 429
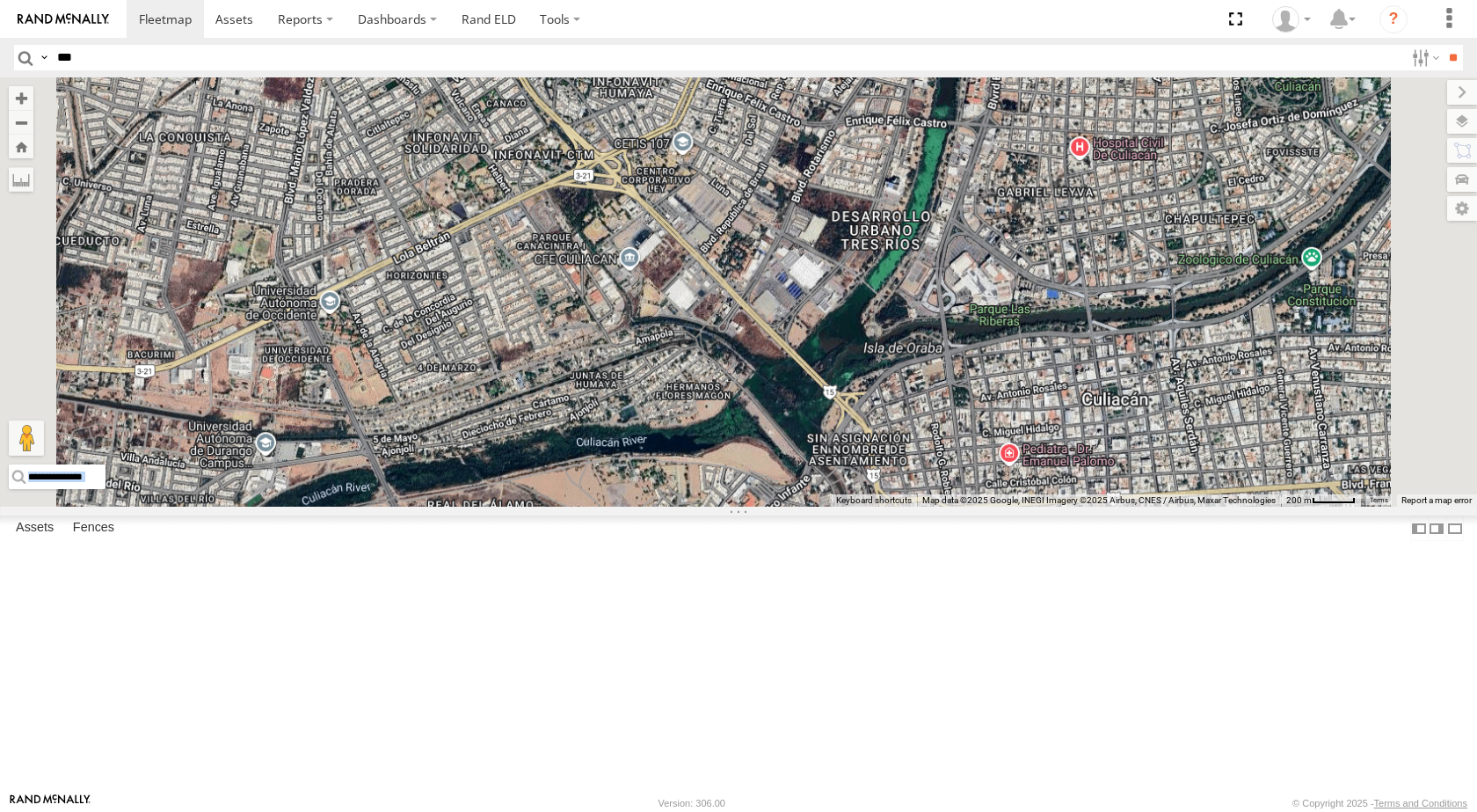
drag, startPoint x: 867, startPoint y: 546, endPoint x: 565, endPoint y: 657, distance: 321.8
click at [565, 507] on div "TL348 TL347 TL845 TK422 TL608" at bounding box center [738, 291] width 1477 height 429
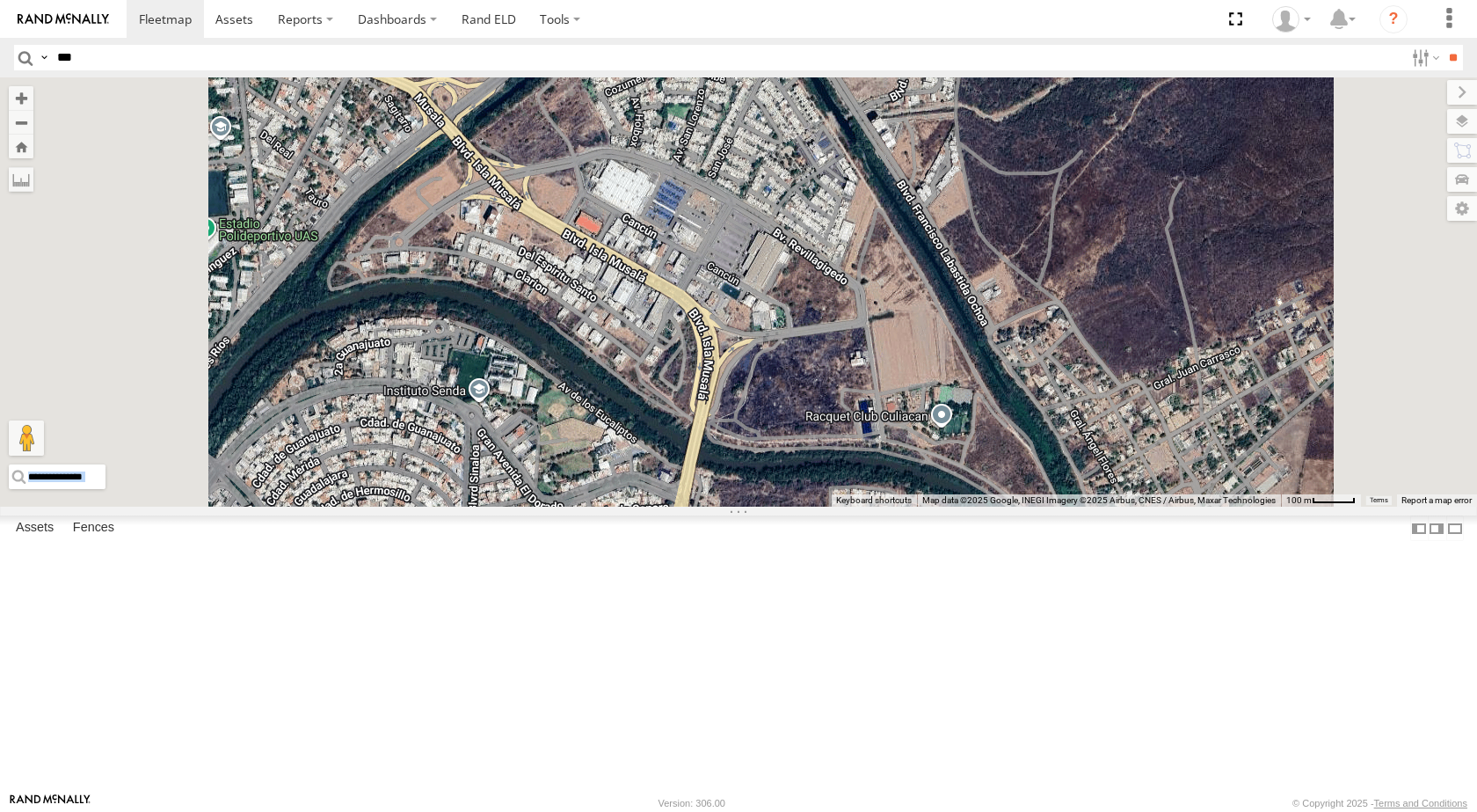
drag, startPoint x: 774, startPoint y: 324, endPoint x: 791, endPoint y: 512, distance: 188.8
click at [791, 507] on div "TL348 TL347 TL845 TK422 TL608" at bounding box center [738, 291] width 1477 height 429
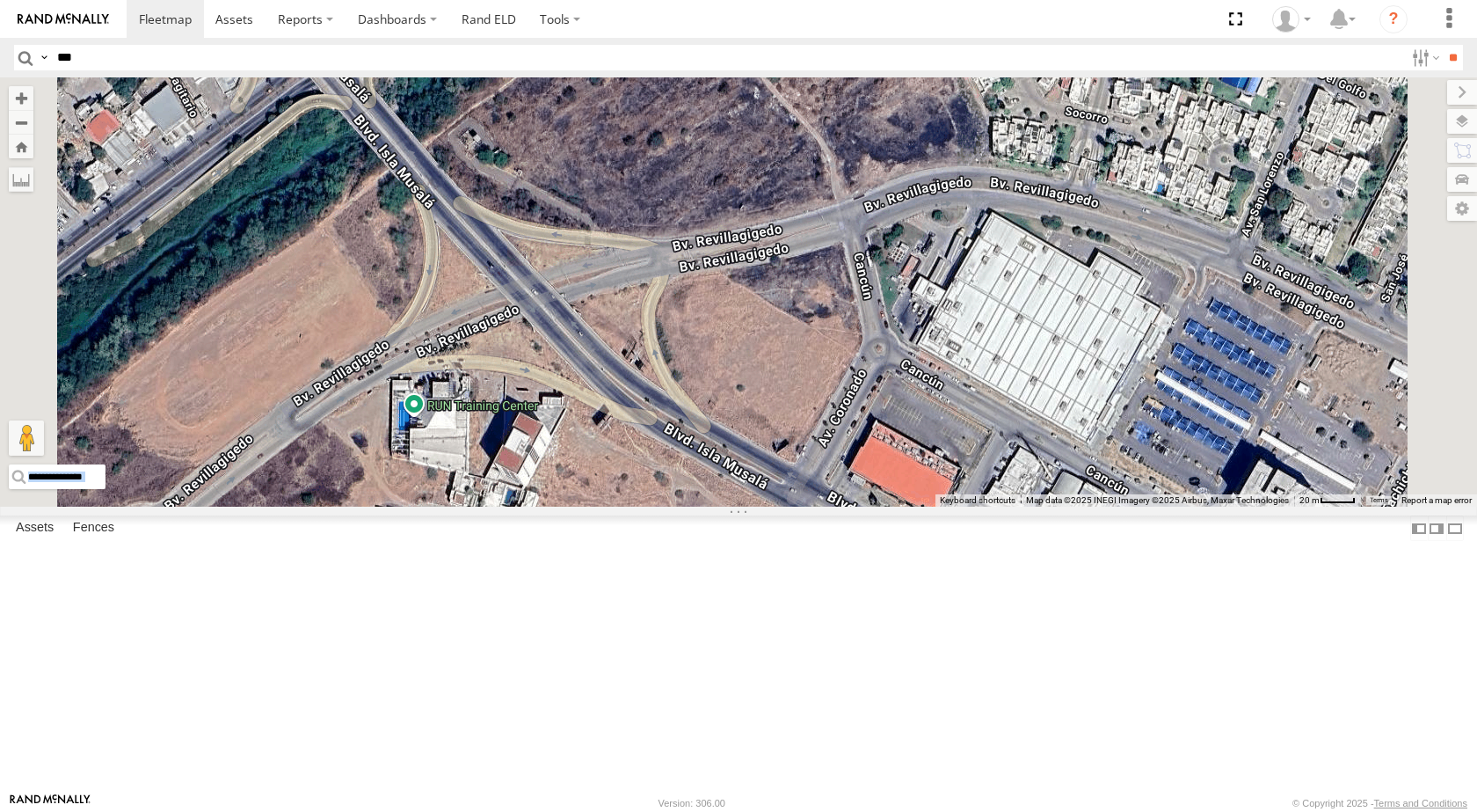
drag, startPoint x: 1135, startPoint y: 349, endPoint x: 1021, endPoint y: 329, distance: 115.7
click at [1021, 329] on div "TL348 TL347 TL845 TK422 TL608" at bounding box center [738, 291] width 1477 height 429
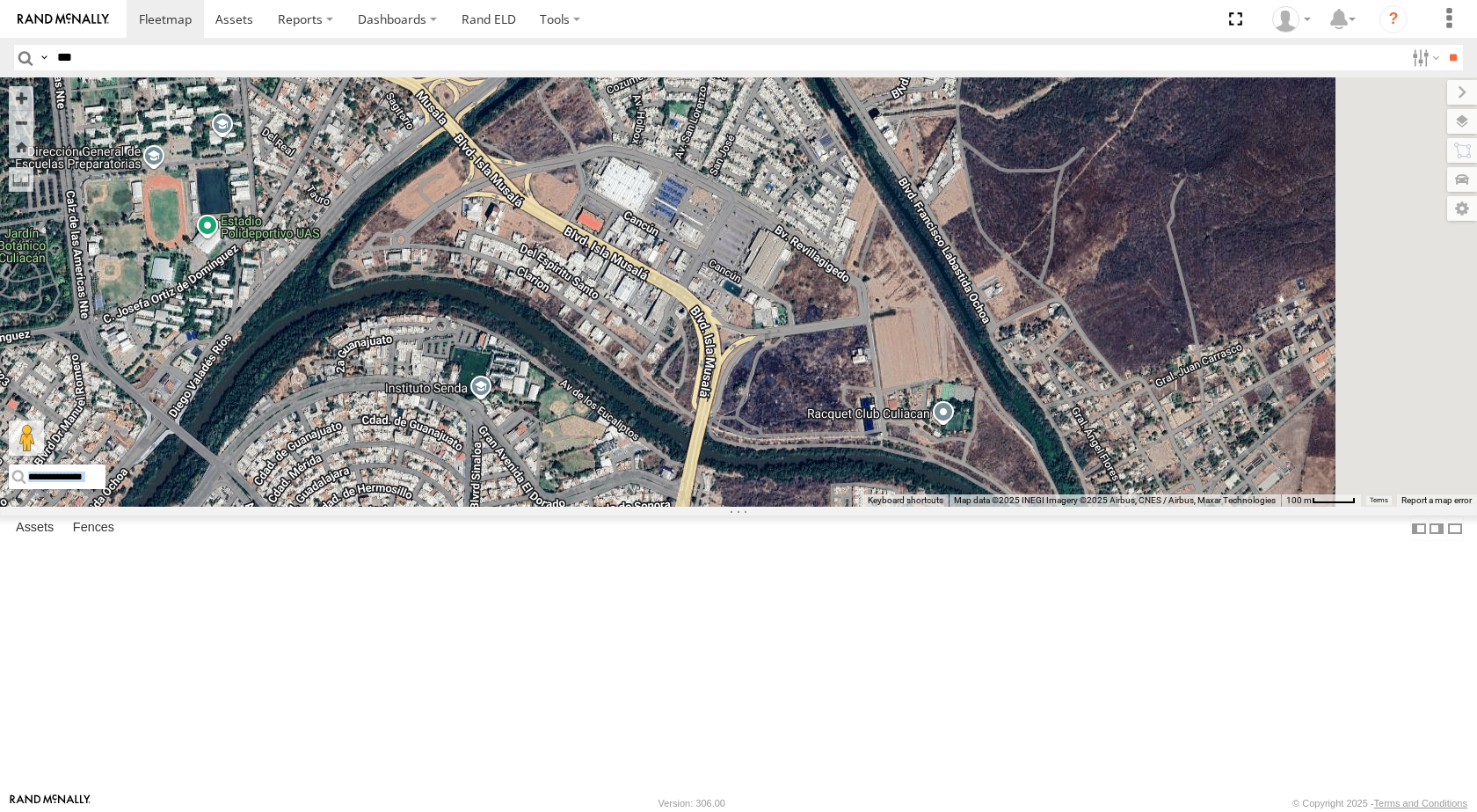
drag, startPoint x: 1076, startPoint y: 391, endPoint x: 847, endPoint y: 345, distance: 233.6
click at [849, 346] on div "TL348 TL347 TL845 TK422 TL608" at bounding box center [738, 291] width 1477 height 429
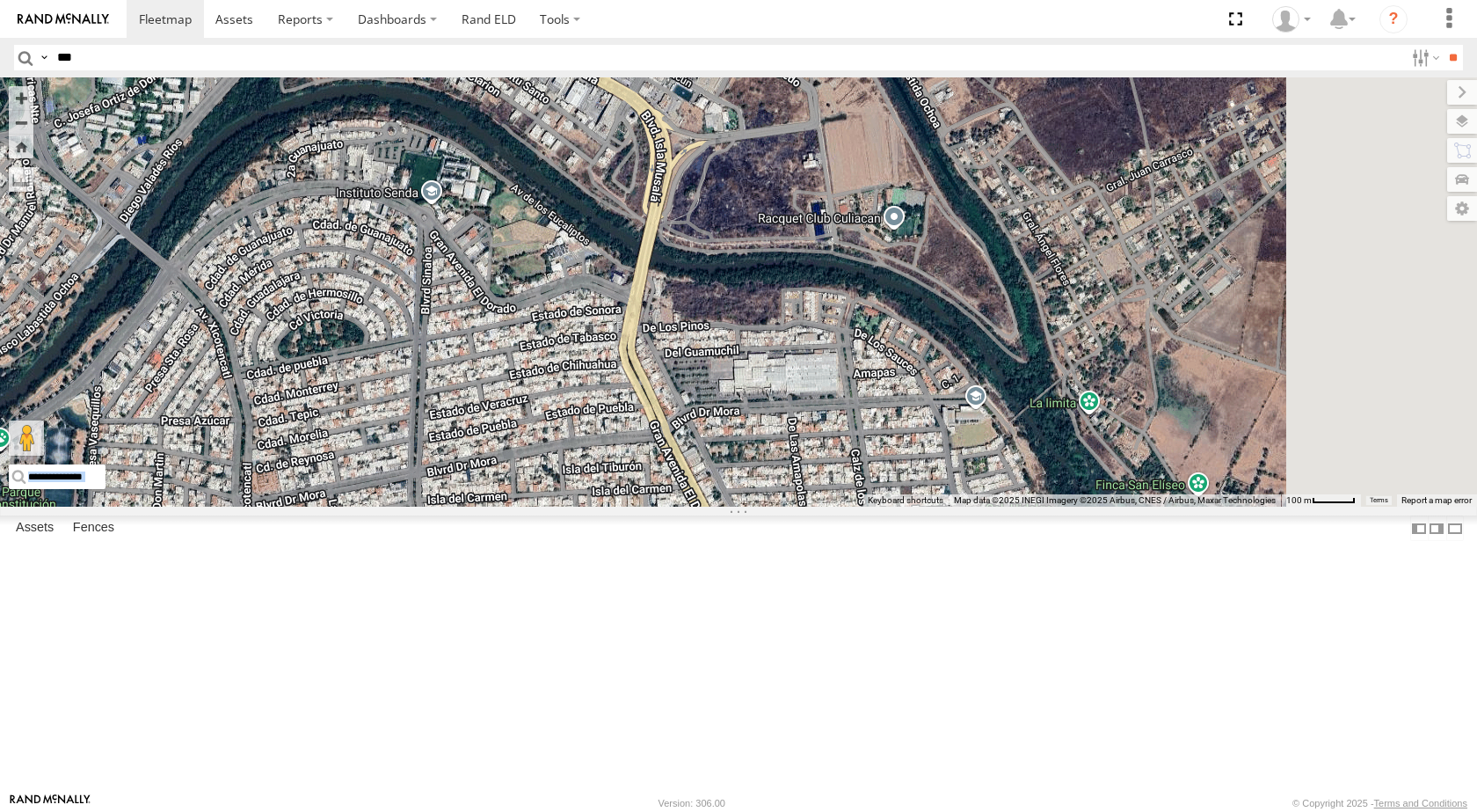
drag, startPoint x: 989, startPoint y: 293, endPoint x: 953, endPoint y: 194, distance: 105.3
click at [959, 202] on div "TL348 TL347 TL845 TK422 TL608" at bounding box center [738, 291] width 1477 height 429
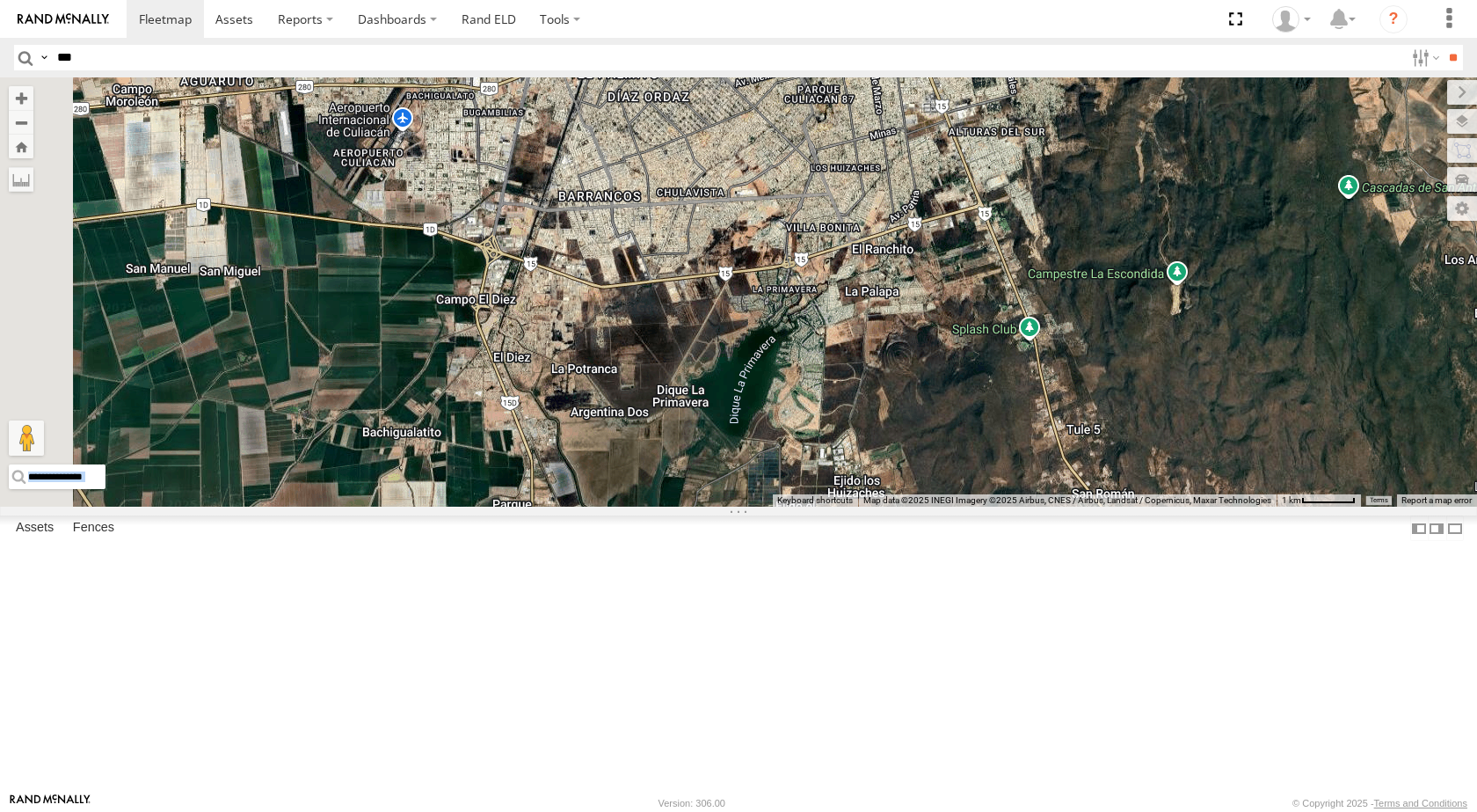
drag, startPoint x: 862, startPoint y: 483, endPoint x: 1082, endPoint y: 247, distance: 322.6
click at [1082, 247] on div "TL348 TL347 TL845 TK422 TL608" at bounding box center [738, 291] width 1477 height 429
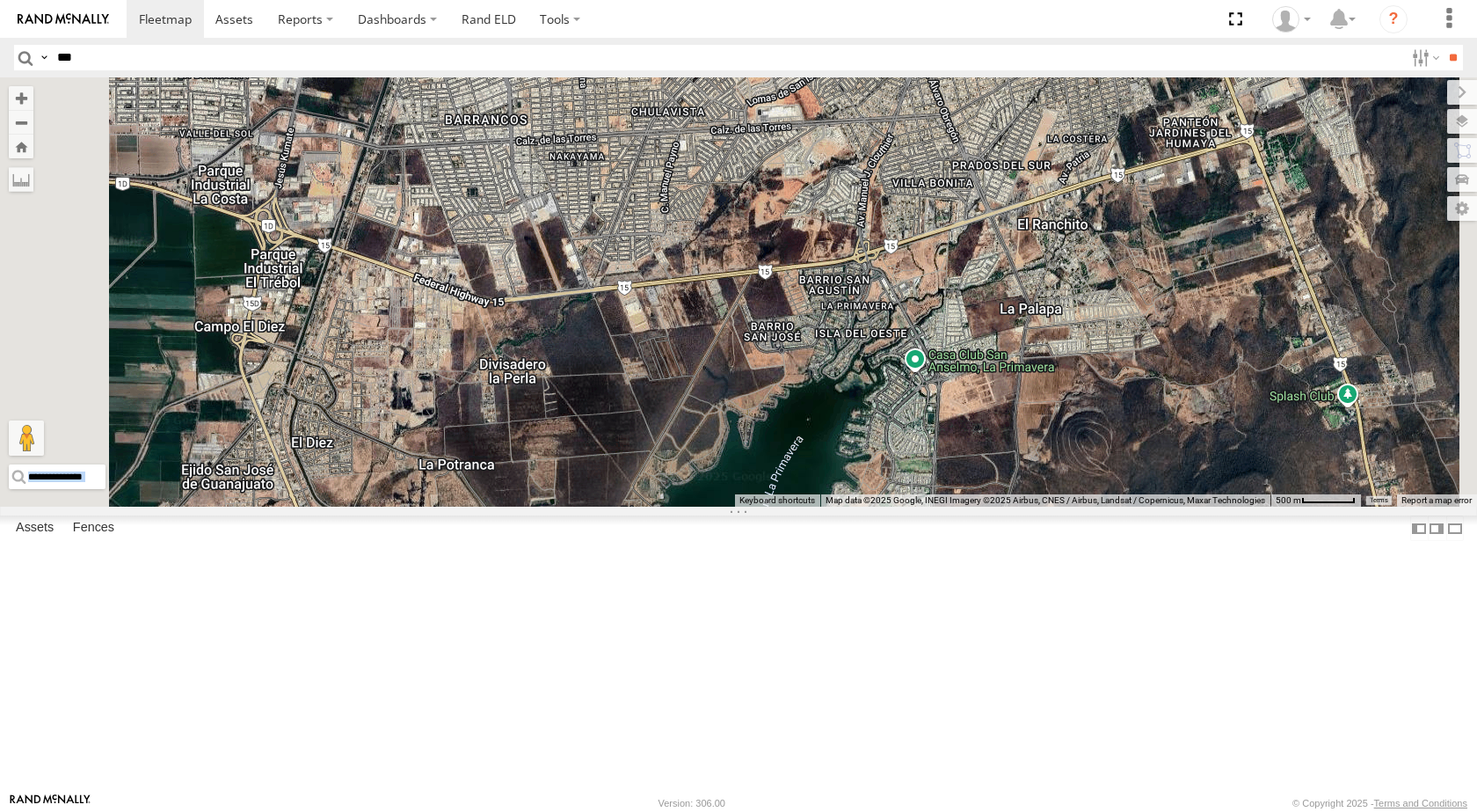
drag, startPoint x: 776, startPoint y: 338, endPoint x: 779, endPoint y: 437, distance: 99.0
click at [779, 437] on div "TL348 TL347 TL845 TK422 TL608" at bounding box center [738, 291] width 1477 height 429
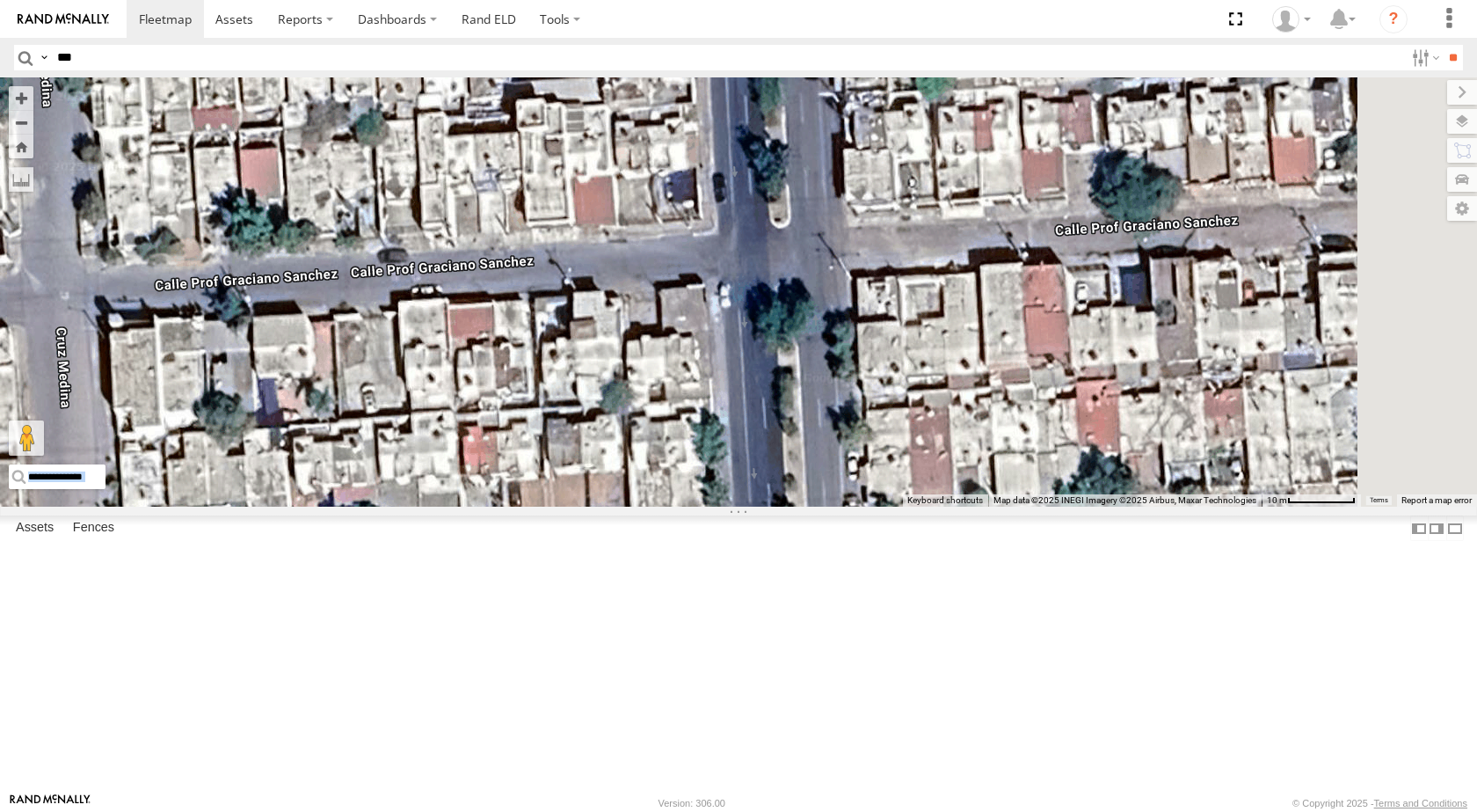
drag, startPoint x: 1101, startPoint y: 381, endPoint x: 746, endPoint y: 387, distance: 355.1
click at [746, 387] on div "TL348 TL347 TL845 TK422 TL608" at bounding box center [738, 291] width 1477 height 429
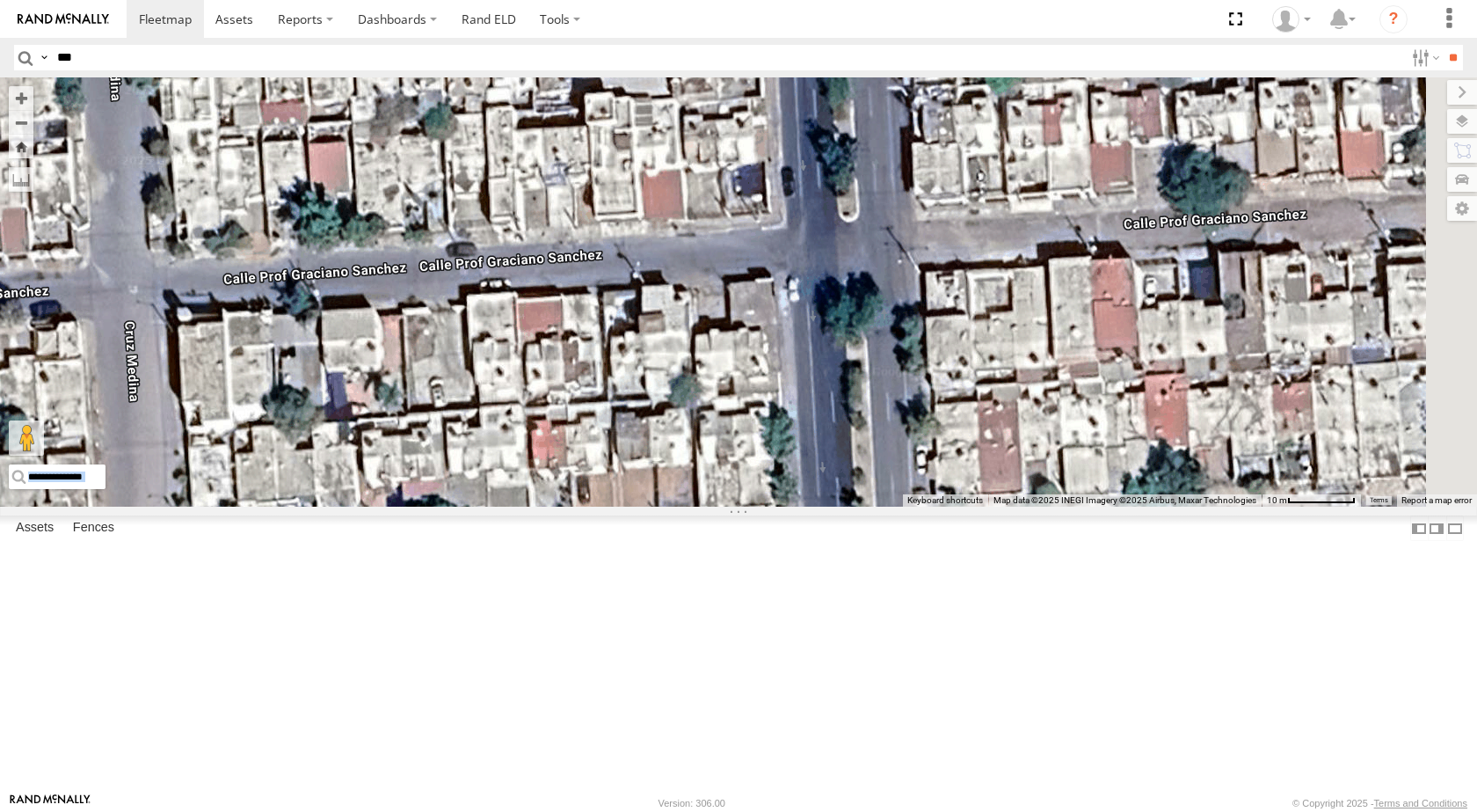
drag, startPoint x: 757, startPoint y: 383, endPoint x: 1089, endPoint y: 289, distance: 345.1
click at [1095, 291] on div "TL348 TL347 TL845 TK422 TL608" at bounding box center [738, 291] width 1477 height 429
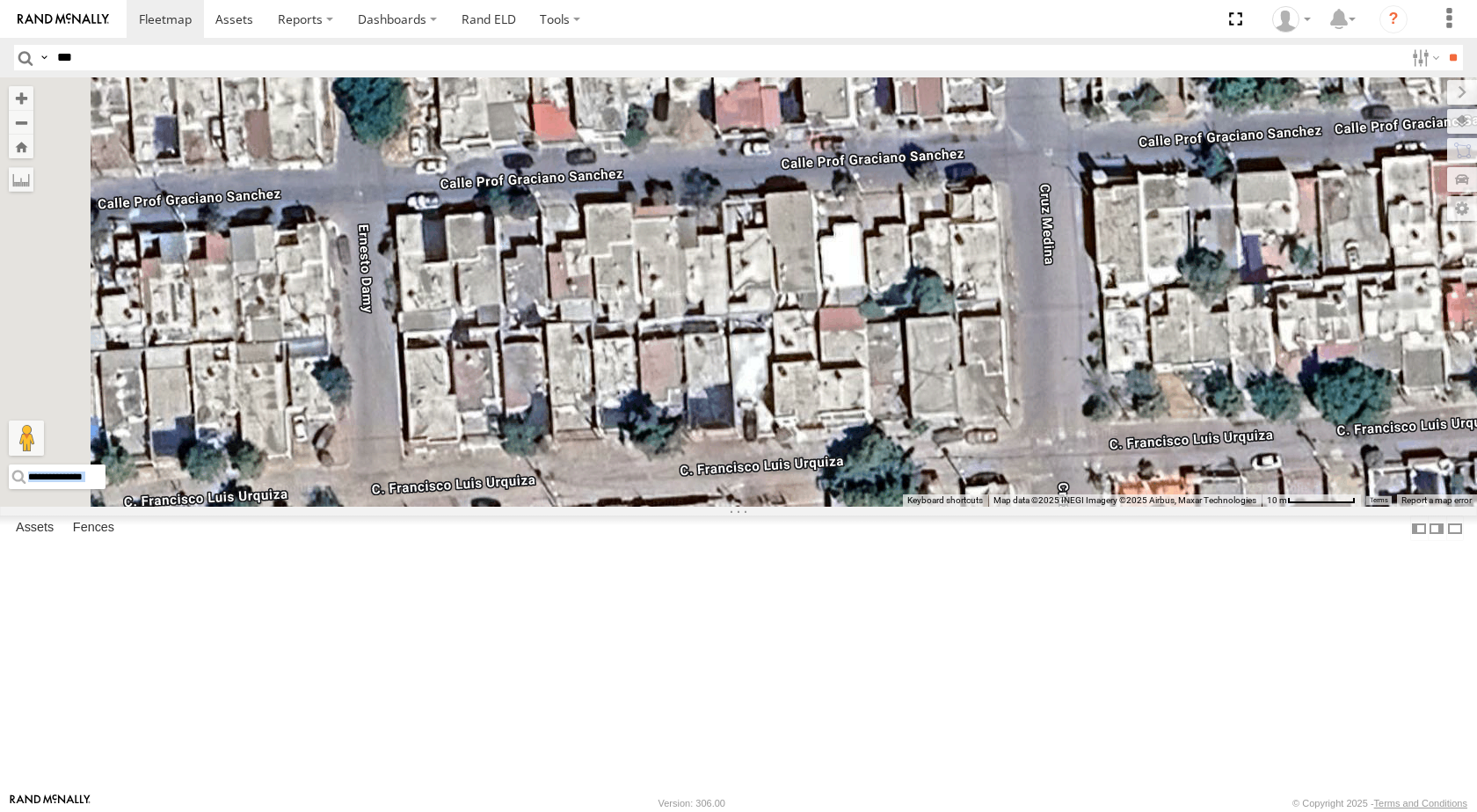
drag, startPoint x: 878, startPoint y: 288, endPoint x: 831, endPoint y: 490, distance: 207.4
click at [832, 490] on div "TL348 TL347 TL845 TK422 TL608" at bounding box center [738, 291] width 1477 height 429
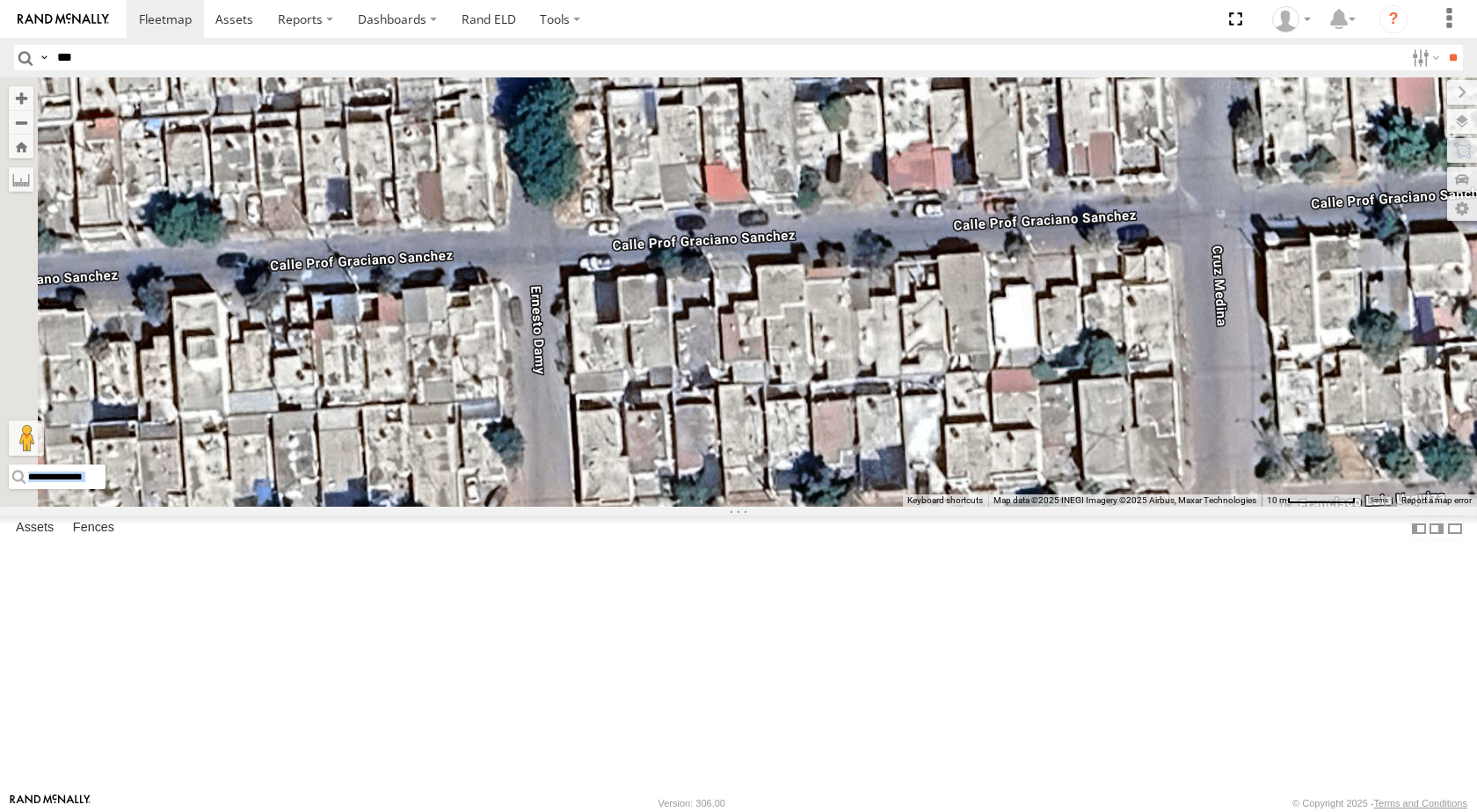
drag, startPoint x: 973, startPoint y: 296, endPoint x: 1196, endPoint y: 316, distance: 223.9
click at [1196, 316] on div "TL348 TL347 TL845 TK422 TL608" at bounding box center [738, 291] width 1477 height 429
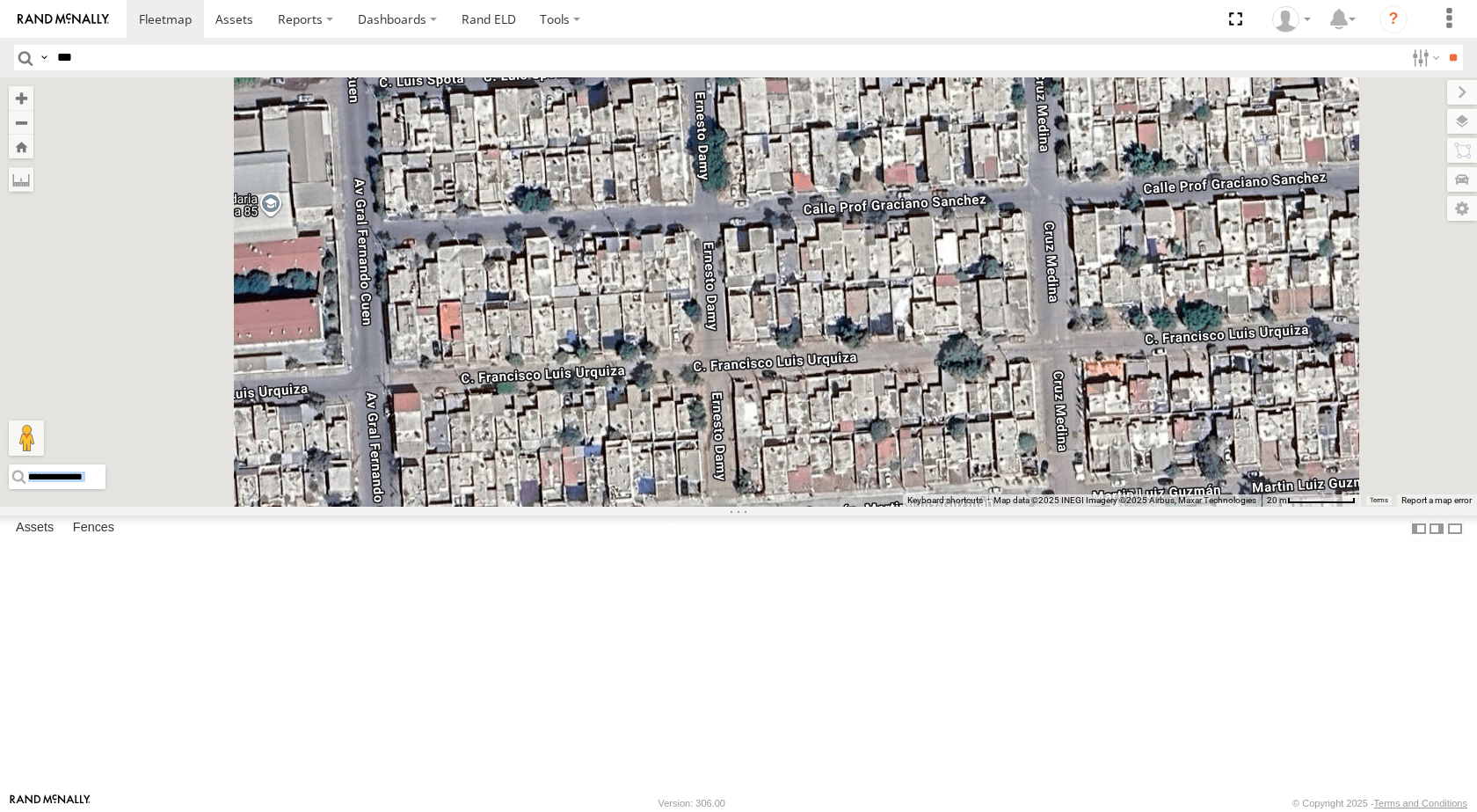
drag, startPoint x: 934, startPoint y: 321, endPoint x: 1020, endPoint y: 321, distance: 86.0
click at [1020, 321] on div "TL348 TL347 TL845 TK422 TL608" at bounding box center [738, 291] width 1477 height 429
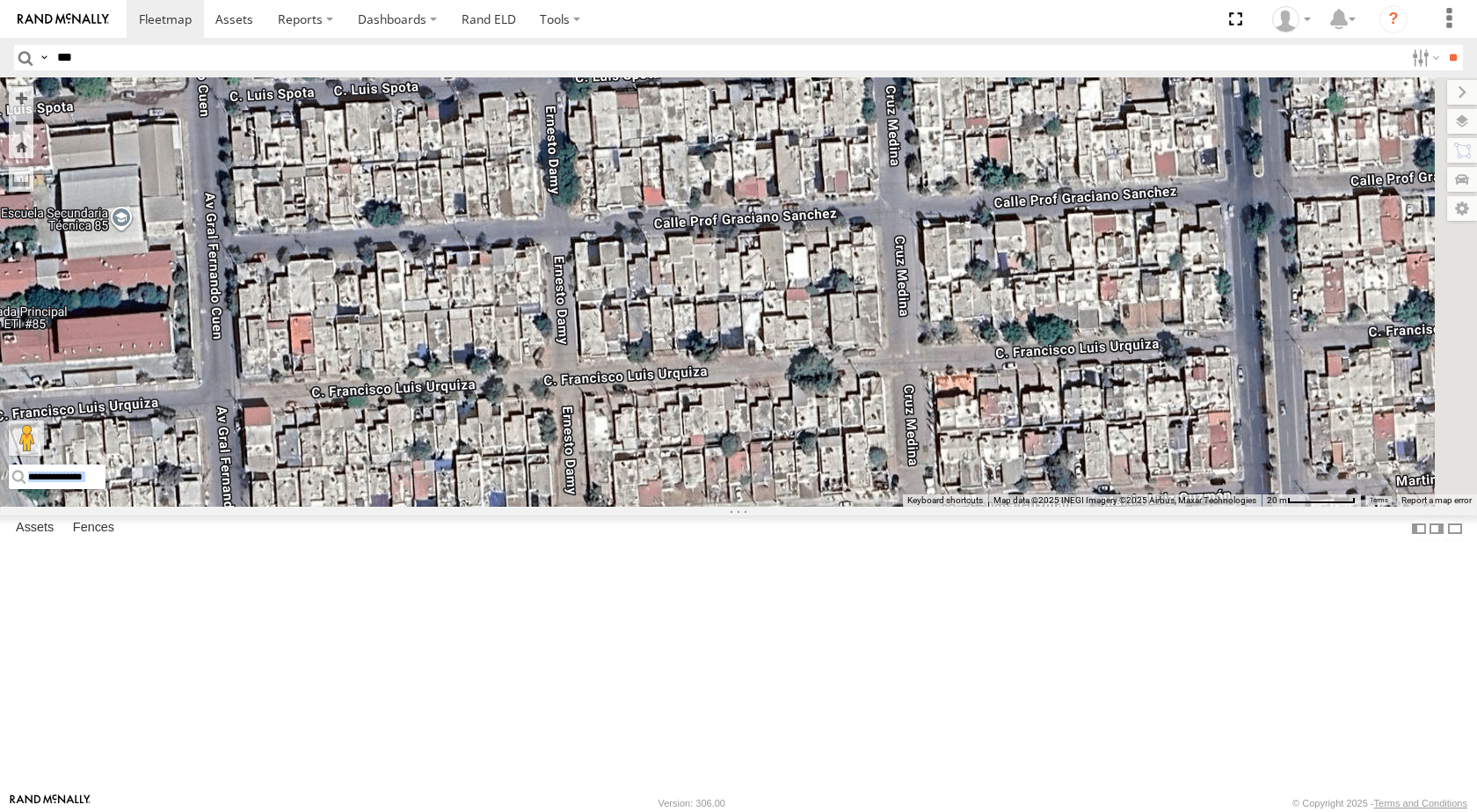
drag, startPoint x: 1020, startPoint y: 321, endPoint x: 857, endPoint y: 343, distance: 164.5
click at [857, 343] on div "TL348 TL347 TL845 TK422 TL608" at bounding box center [738, 291] width 1477 height 429
